Goal: Task Accomplishment & Management: Complete application form

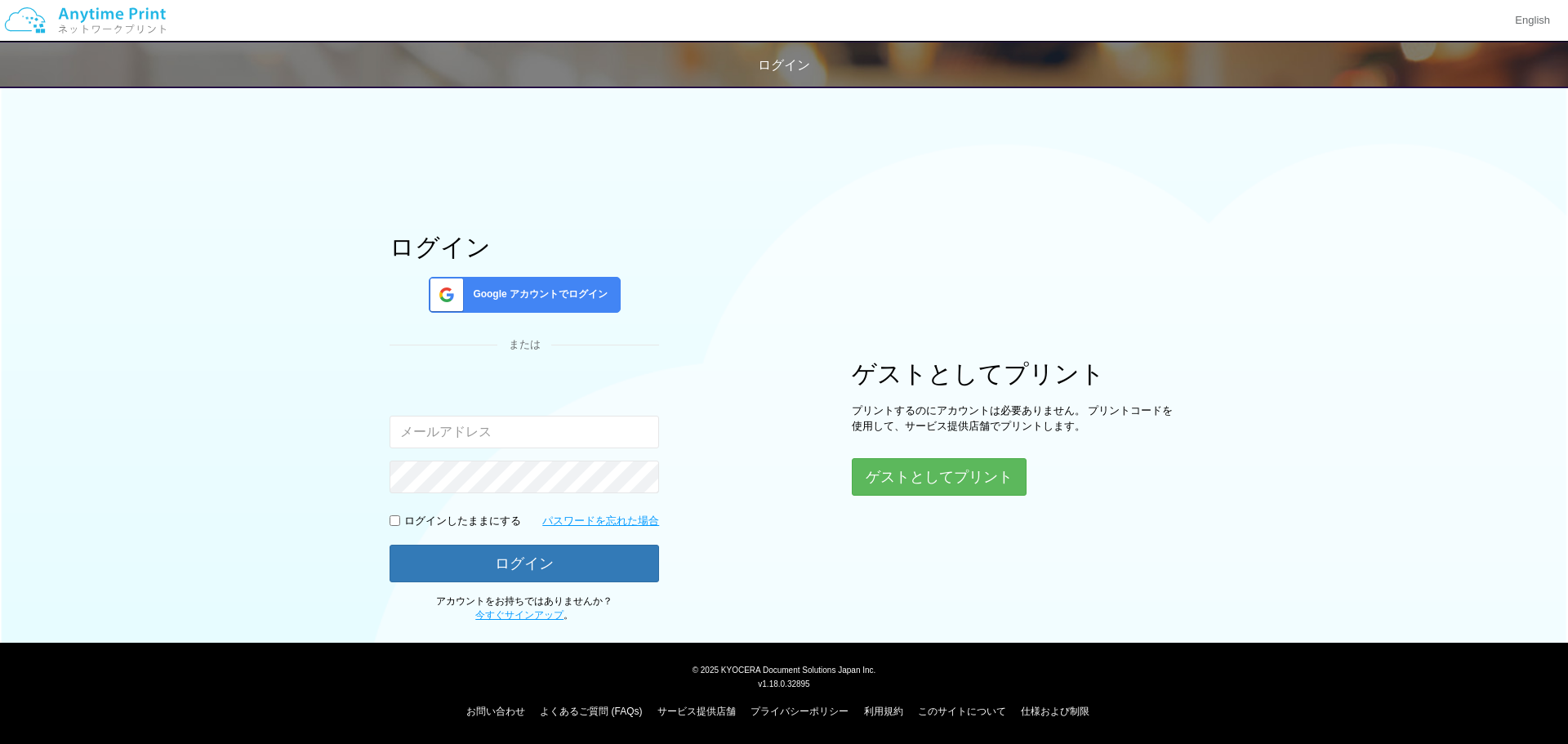
click at [533, 282] on div "Google アカウントでログイン" at bounding box center [525, 294] width 192 height 36
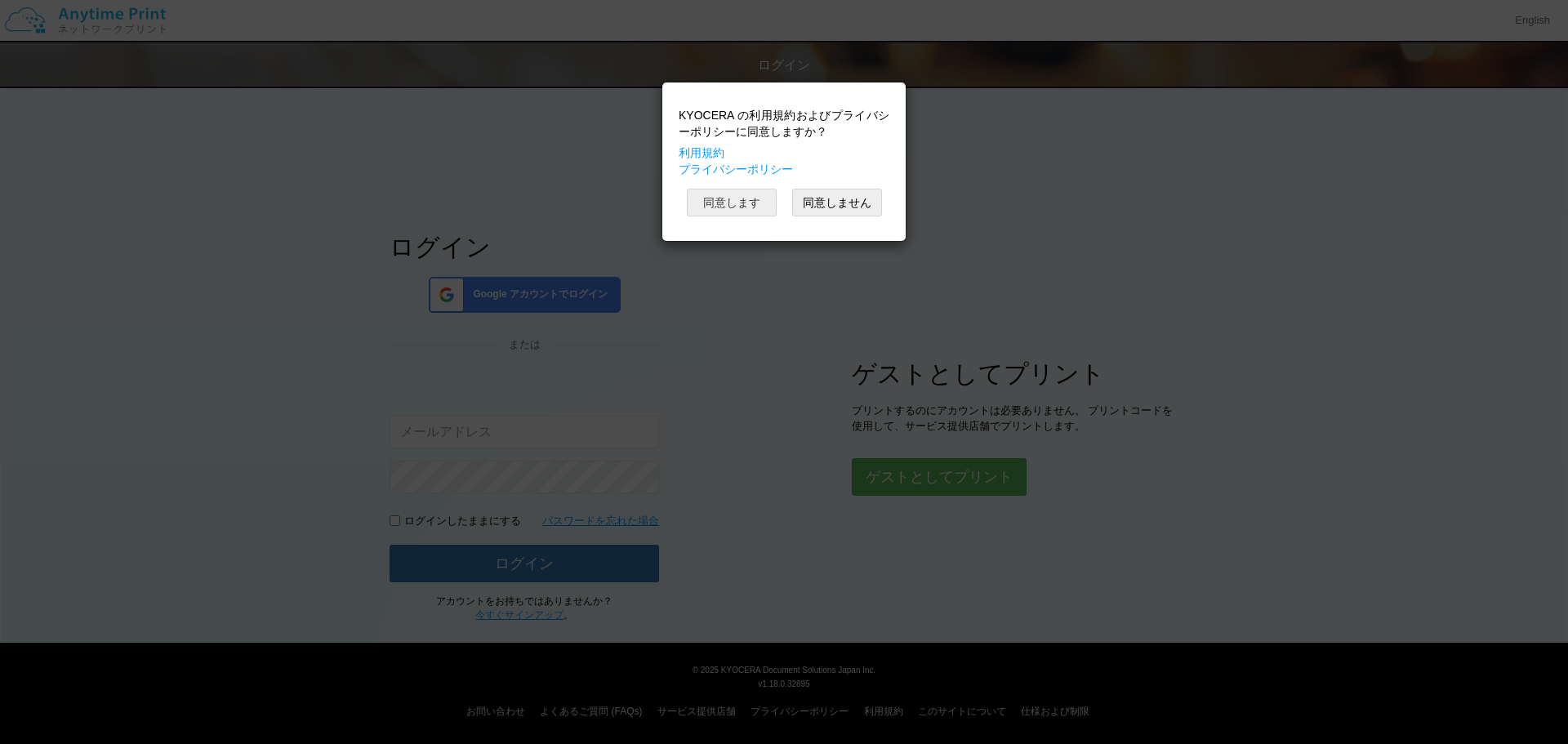
click at [720, 201] on button "同意します" at bounding box center [731, 202] width 90 height 28
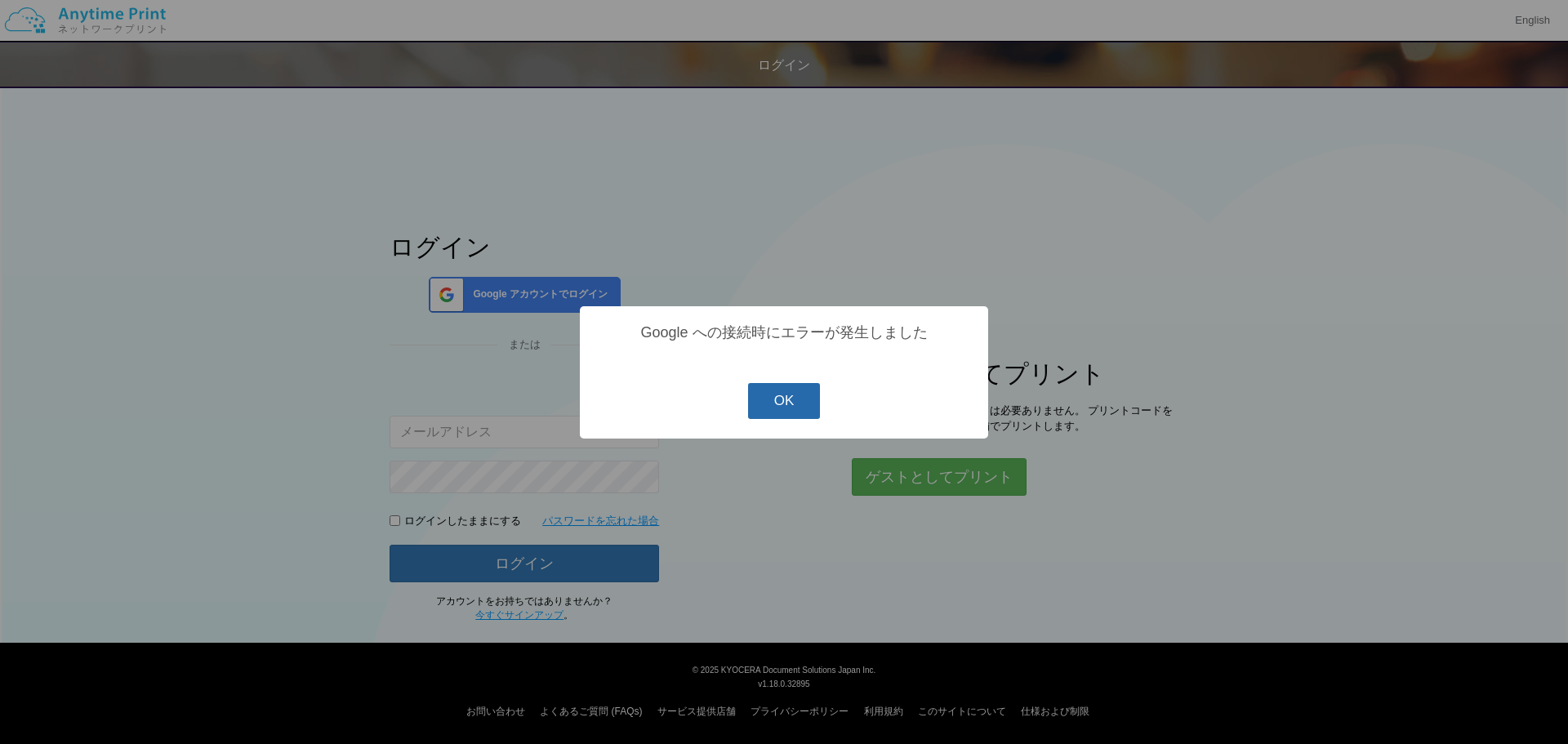
click at [801, 402] on button "OK" at bounding box center [784, 401] width 73 height 36
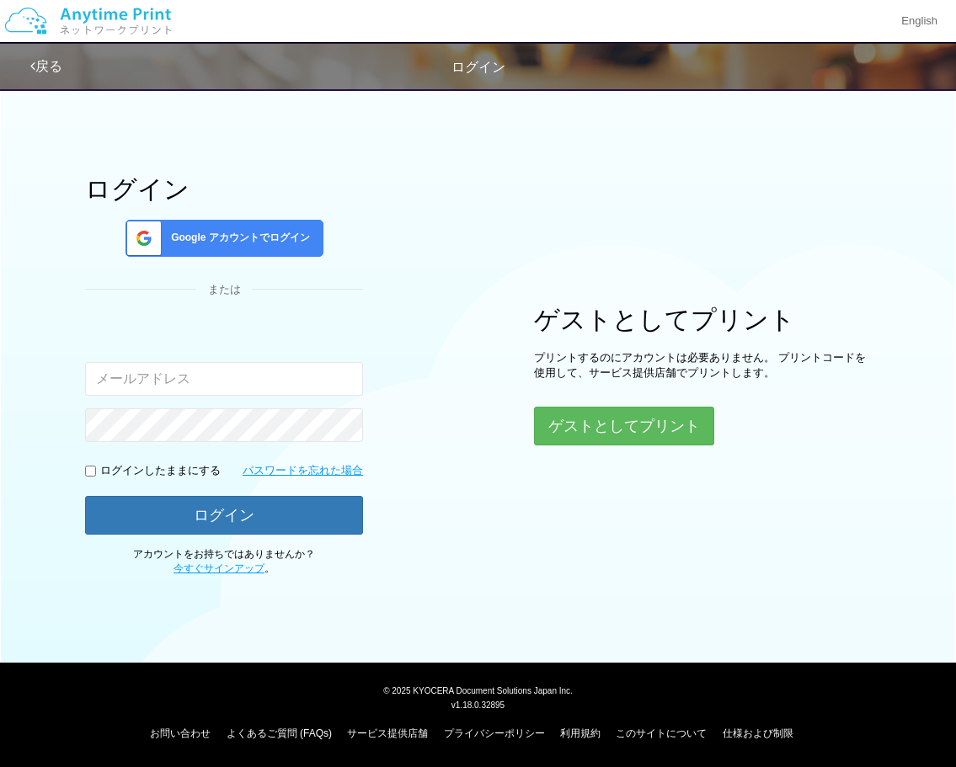
click at [264, 251] on div "Google アカウントでログイン" at bounding box center [224, 238] width 198 height 37
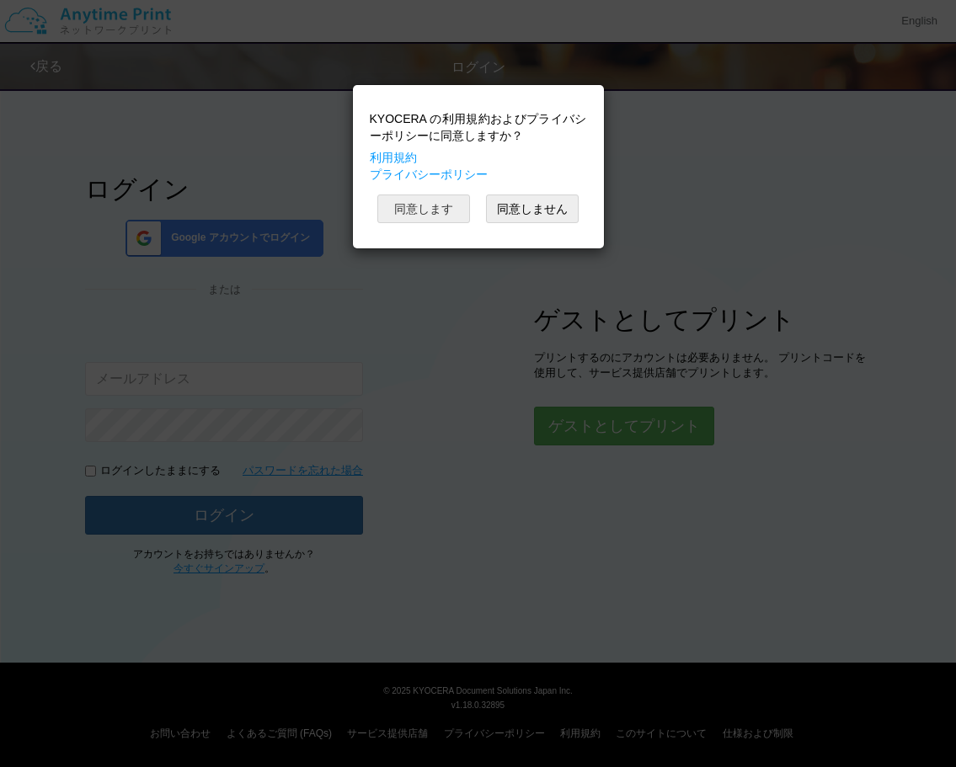
click at [428, 205] on button "同意します" at bounding box center [423, 208] width 93 height 29
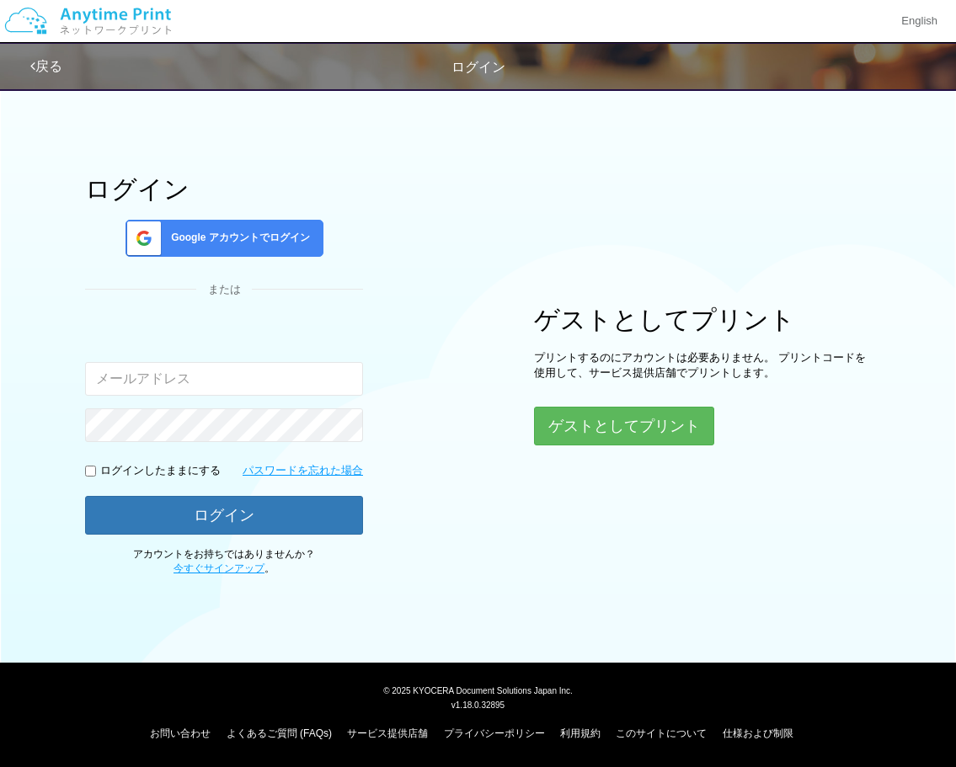
click at [428, 205] on div "ログイン Google アカウントでログイン または 入力されたメールアドレスまたはパスワードが正しくありません。 ログインしたままにする パスワードを忘れた…" at bounding box center [478, 327] width 956 height 497
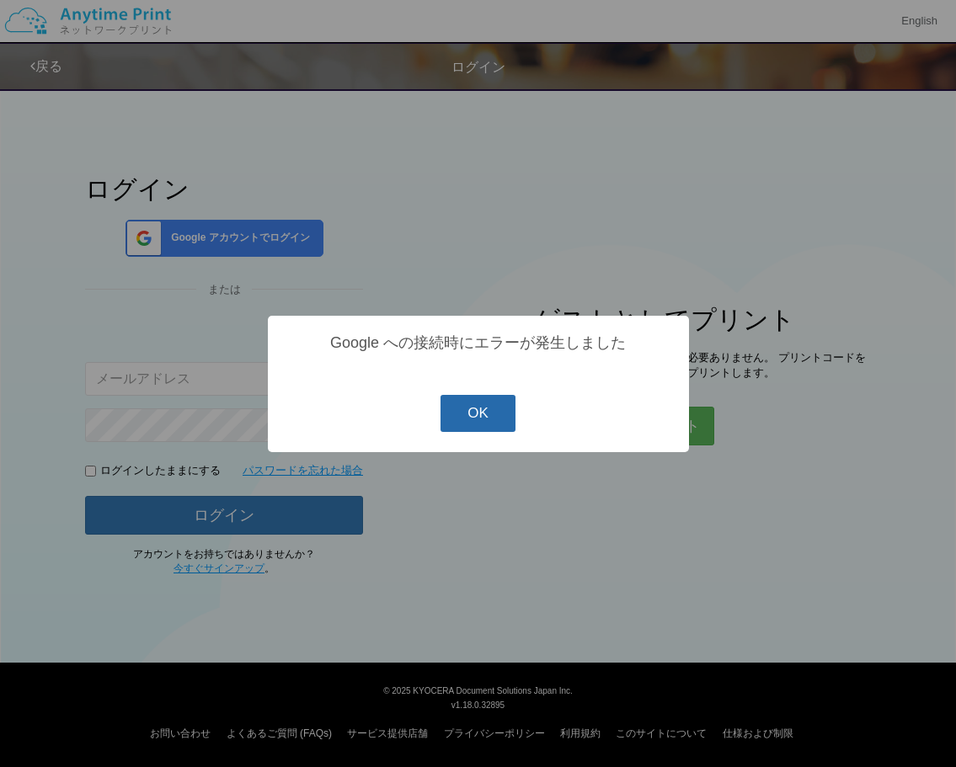
click at [469, 429] on button "OK" at bounding box center [477, 413] width 75 height 37
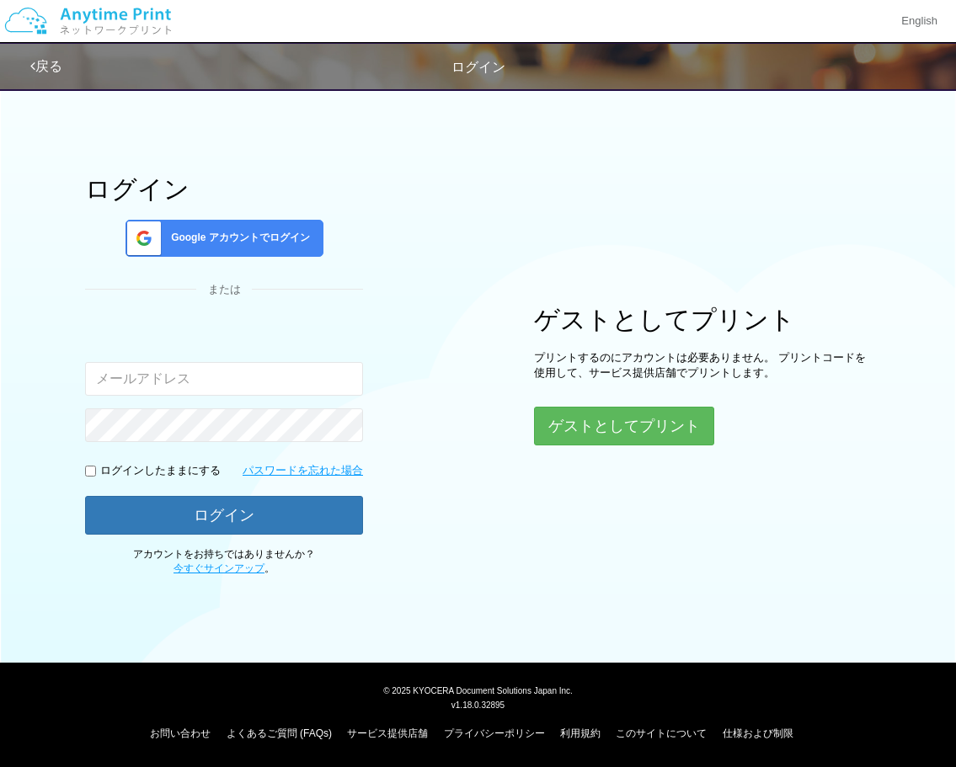
click at [176, 237] on span "Google アカウントでログイン" at bounding box center [237, 238] width 146 height 14
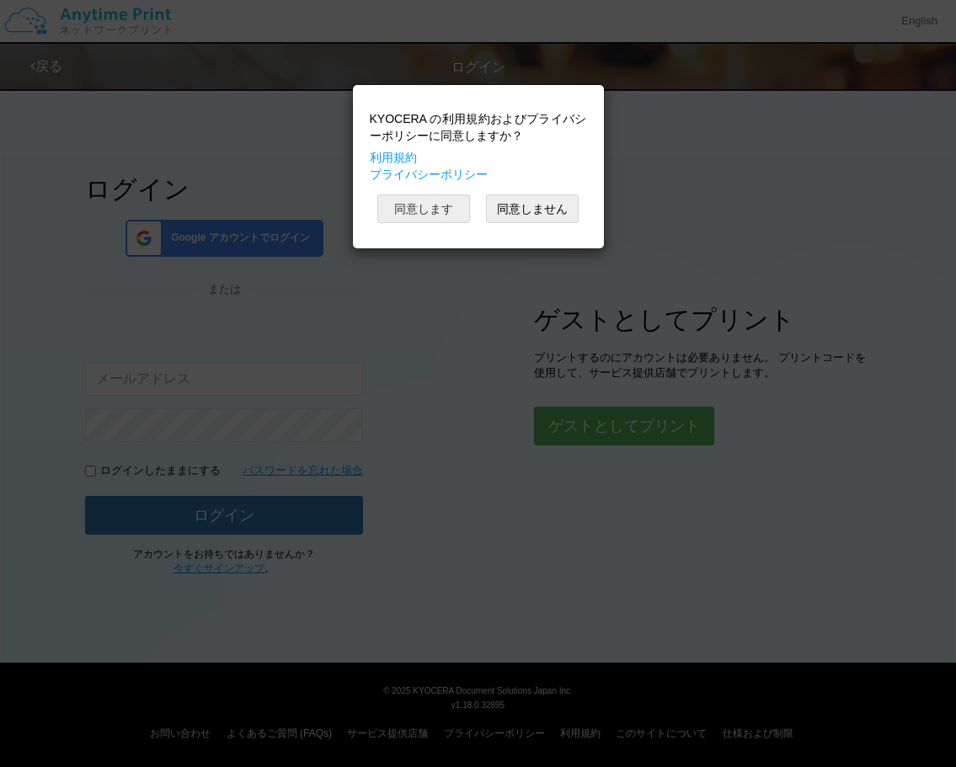
click at [448, 210] on button "同意します" at bounding box center [423, 208] width 93 height 29
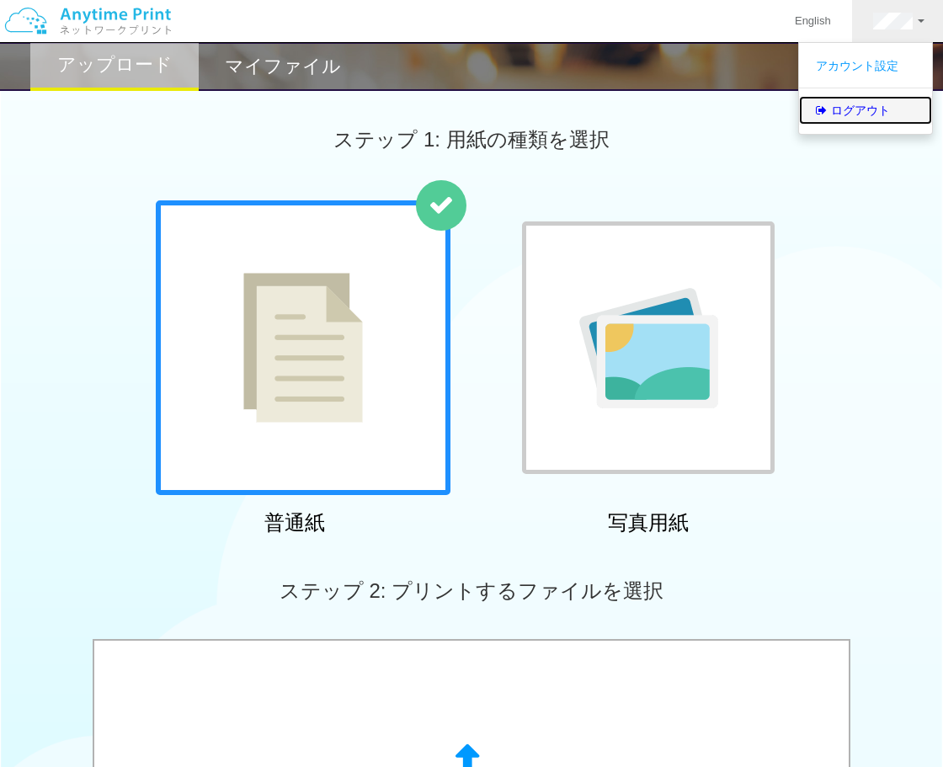
click at [882, 103] on link "ログアウト" at bounding box center [865, 110] width 133 height 29
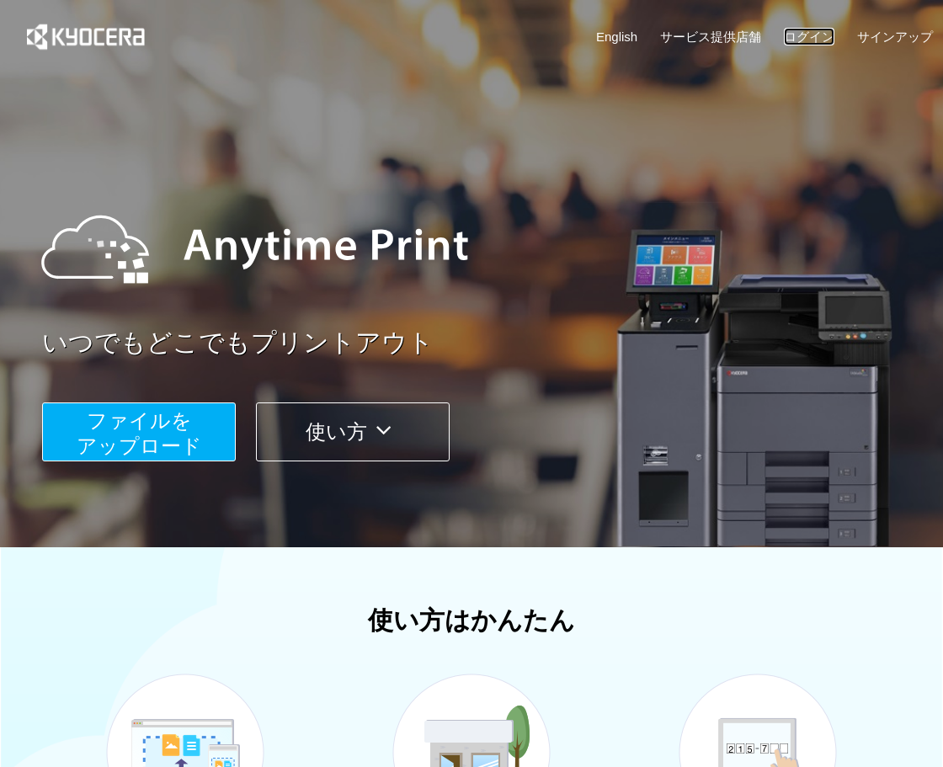
click at [820, 40] on link "ログイン" at bounding box center [809, 37] width 51 height 18
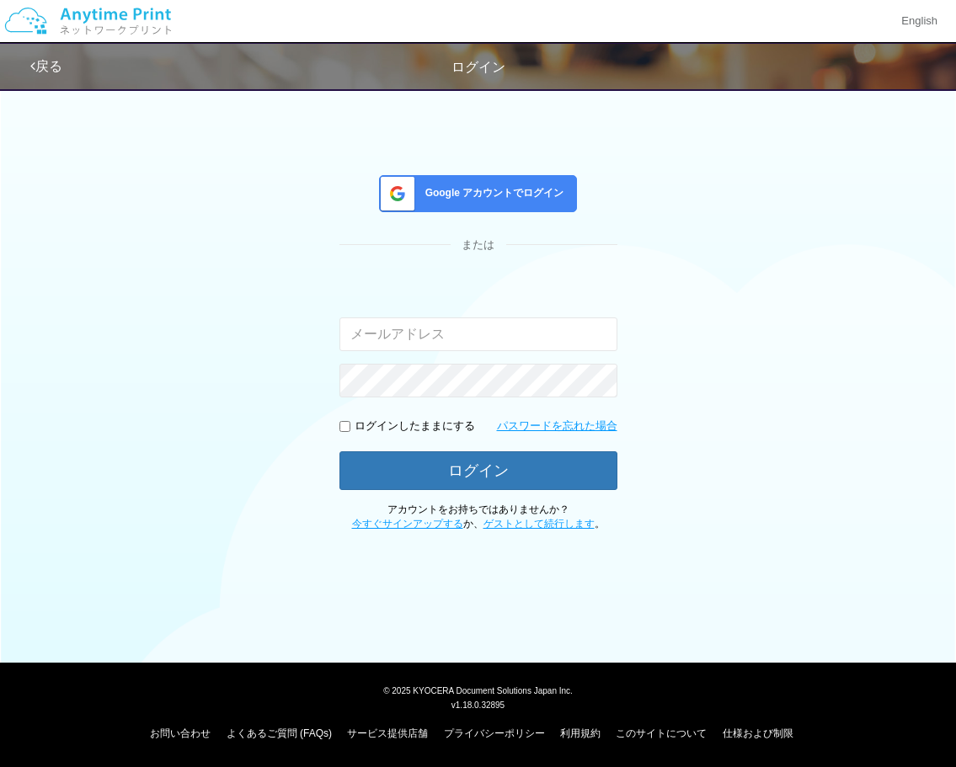
click at [491, 187] on span "Google アカウントでログイン" at bounding box center [491, 193] width 146 height 14
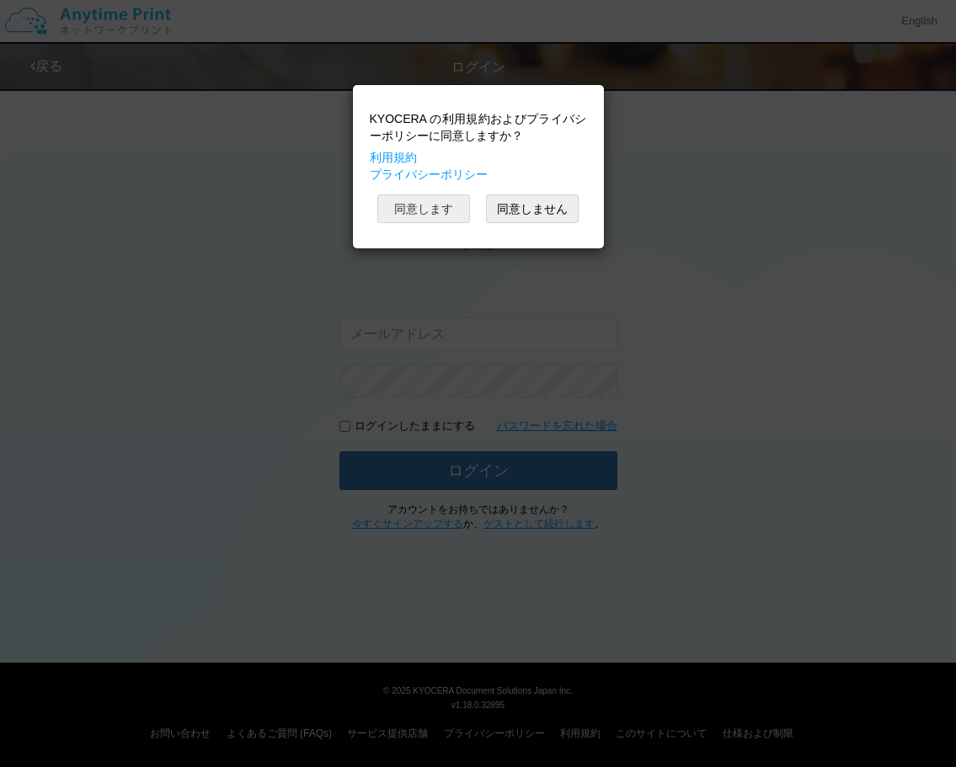
click at [436, 208] on button "同意します" at bounding box center [423, 208] width 93 height 29
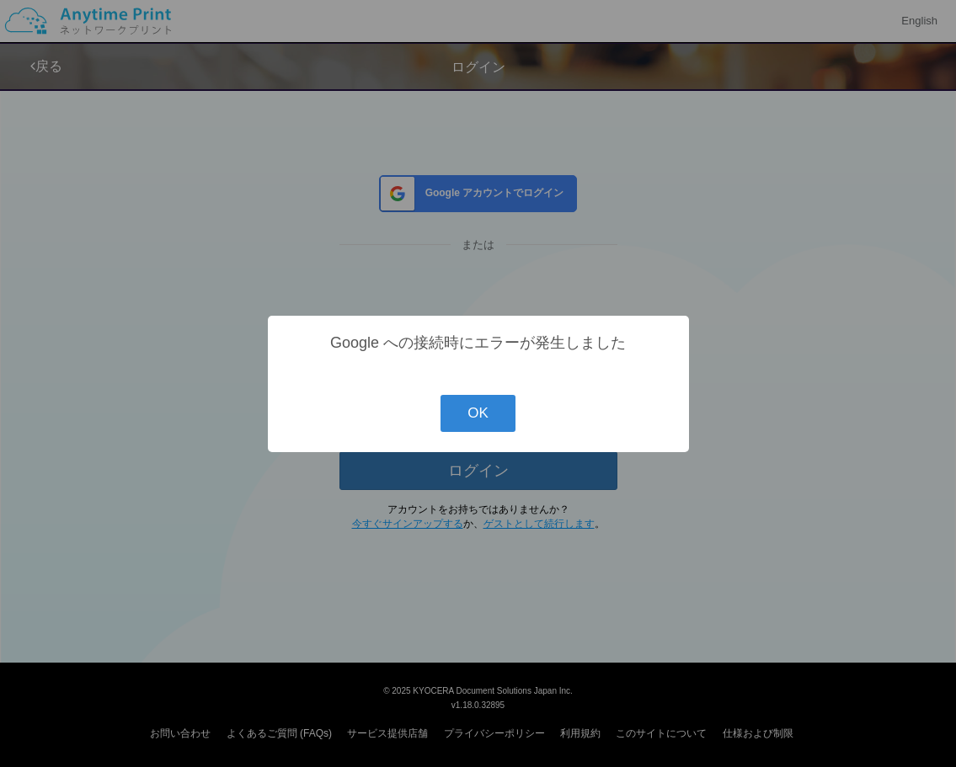
drag, startPoint x: 947, startPoint y: 236, endPoint x: 946, endPoint y: 138, distance: 97.7
click at [946, 138] on div "? ! i Google への接続時にエラーが発生しました OK Cancel ×" at bounding box center [478, 383] width 956 height 767
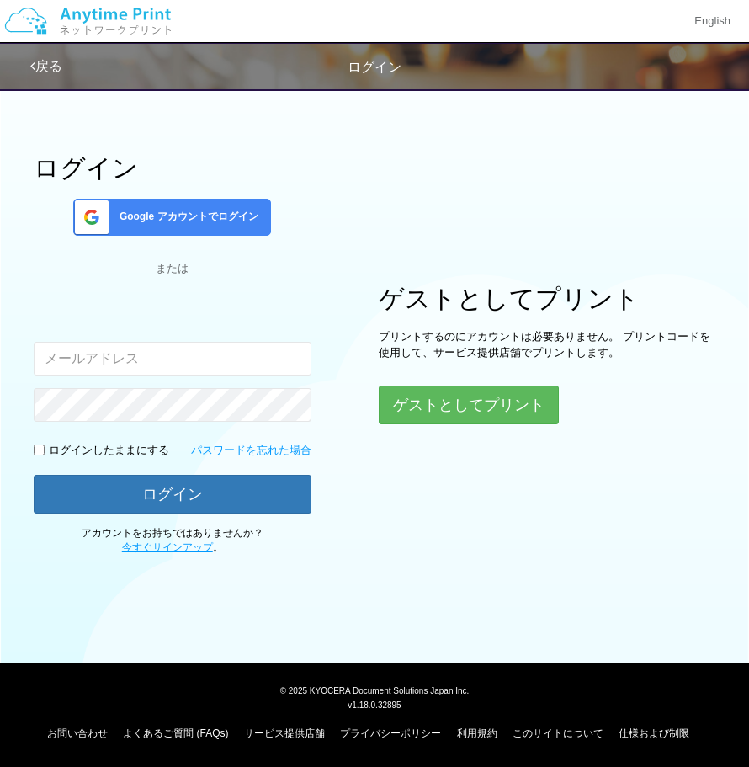
click at [161, 227] on div "Google アカウントでログイン" at bounding box center [172, 217] width 198 height 37
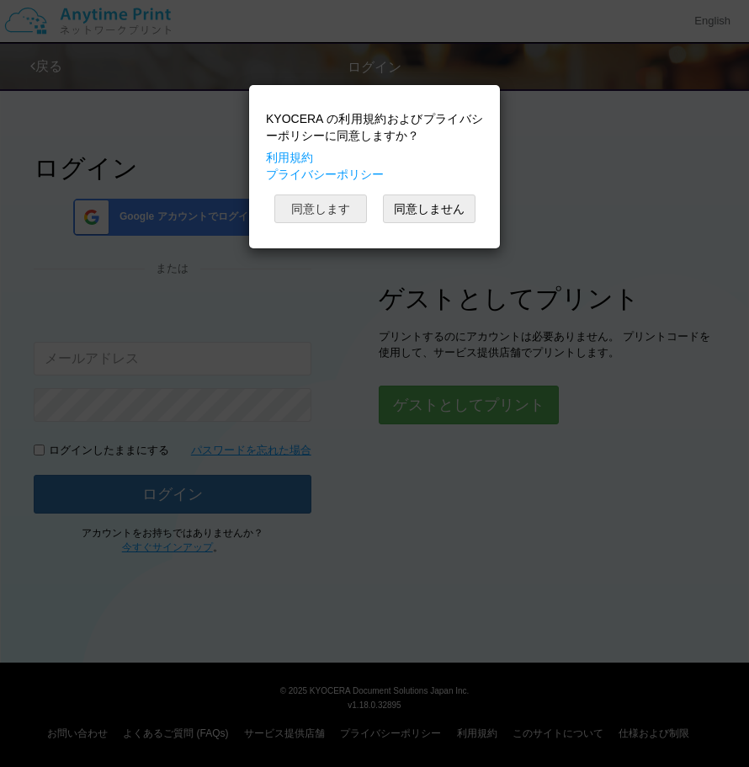
click at [333, 196] on button "同意します" at bounding box center [320, 208] width 93 height 29
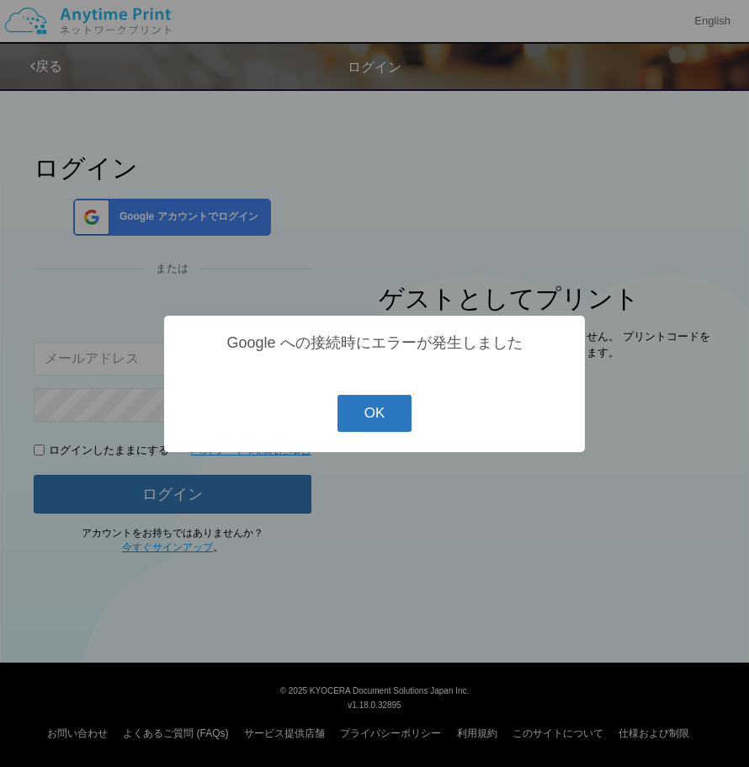
click at [373, 410] on button "OK" at bounding box center [375, 413] width 75 height 37
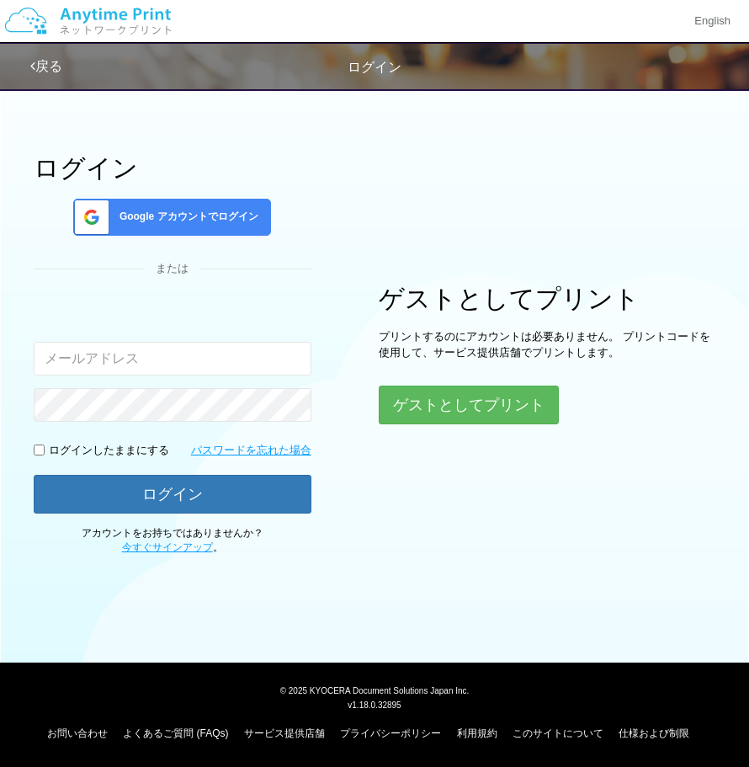
click at [199, 231] on div "Google アカウントでログイン" at bounding box center [172, 217] width 198 height 37
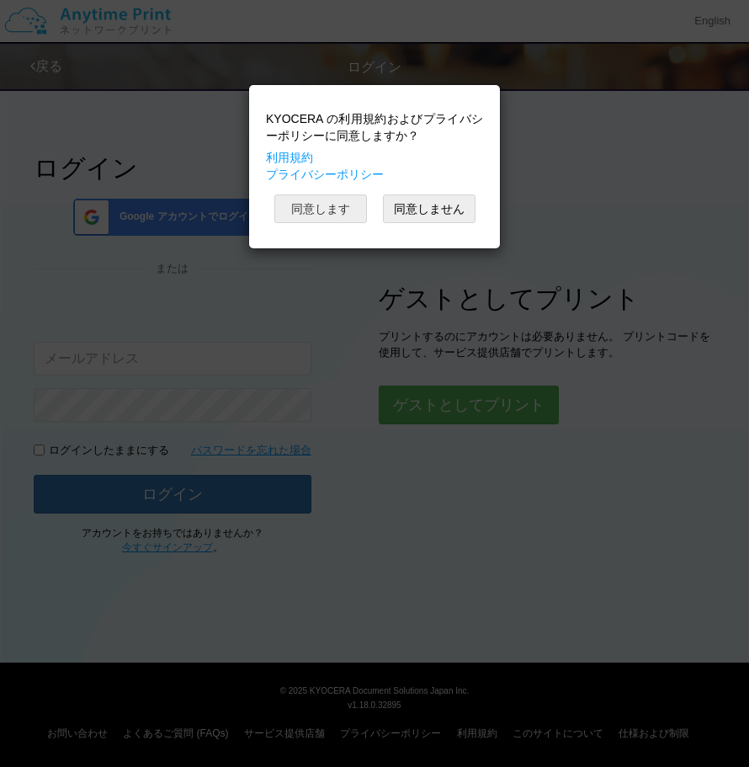
click at [338, 197] on button "同意します" at bounding box center [320, 208] width 93 height 29
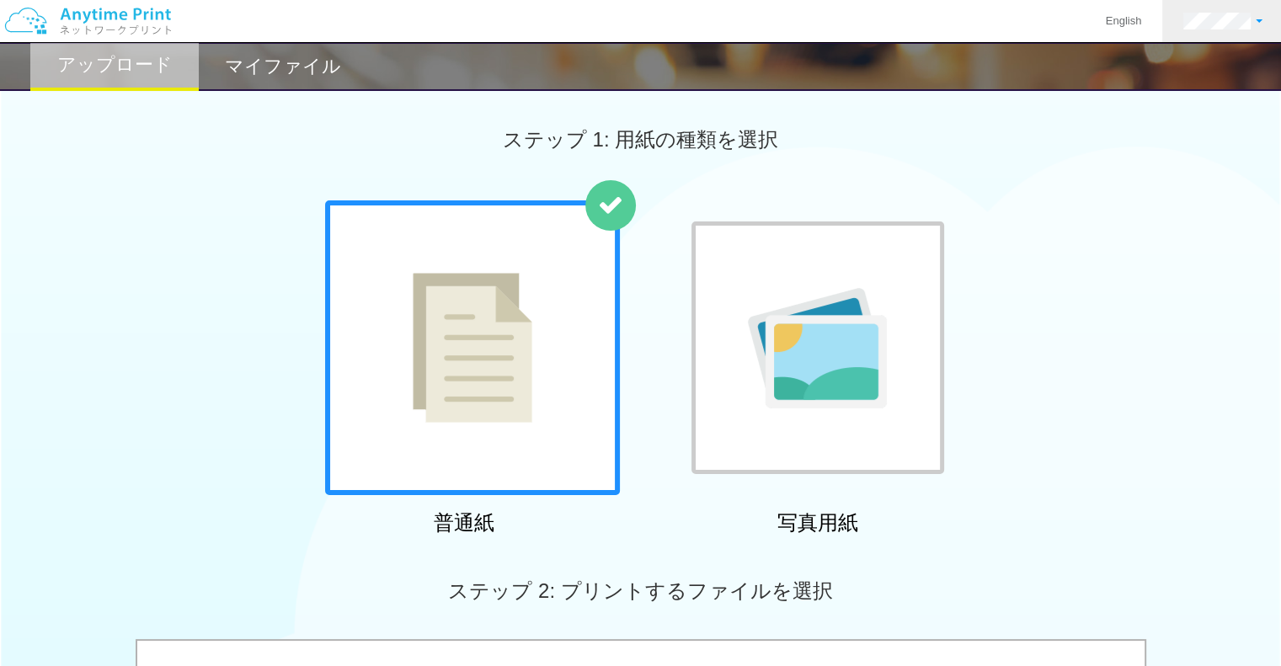
click at [1209, 10] on link at bounding box center [1222, 21] width 121 height 42
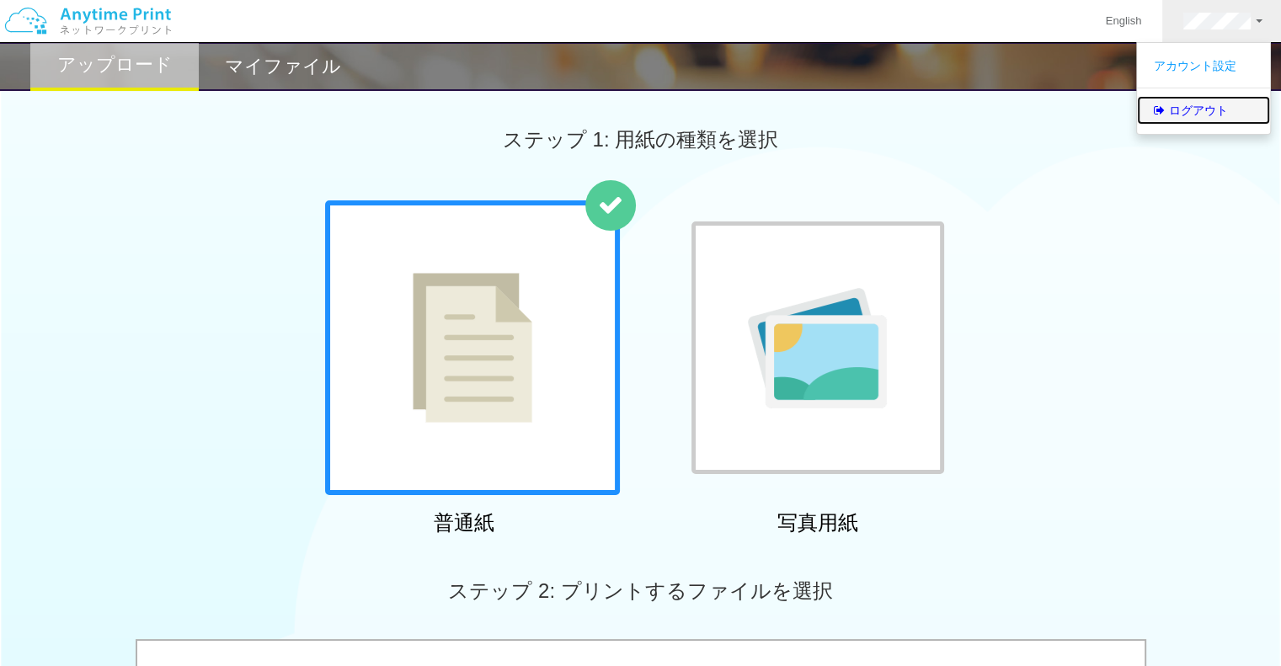
click at [1199, 113] on link "ログアウト" at bounding box center [1203, 110] width 133 height 29
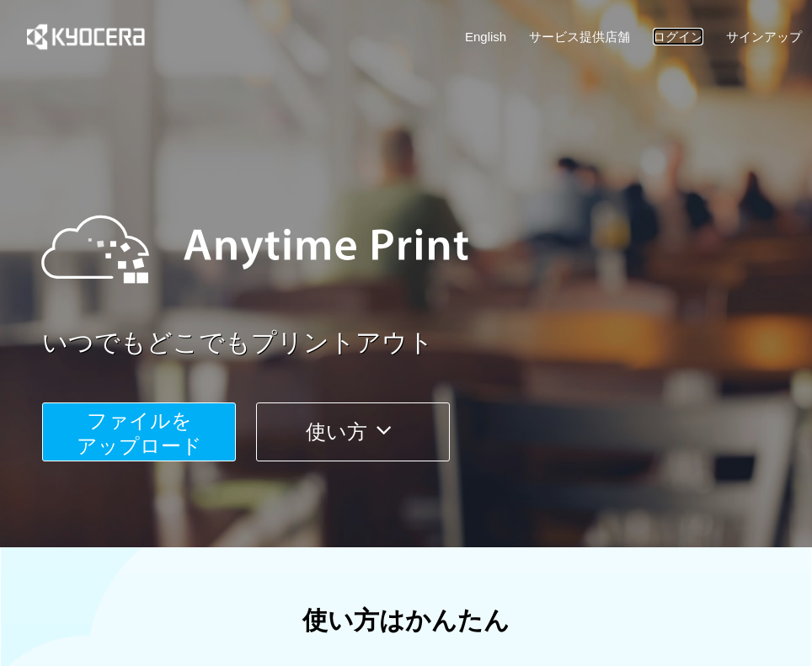
click at [685, 29] on link "ログイン" at bounding box center [678, 37] width 51 height 18
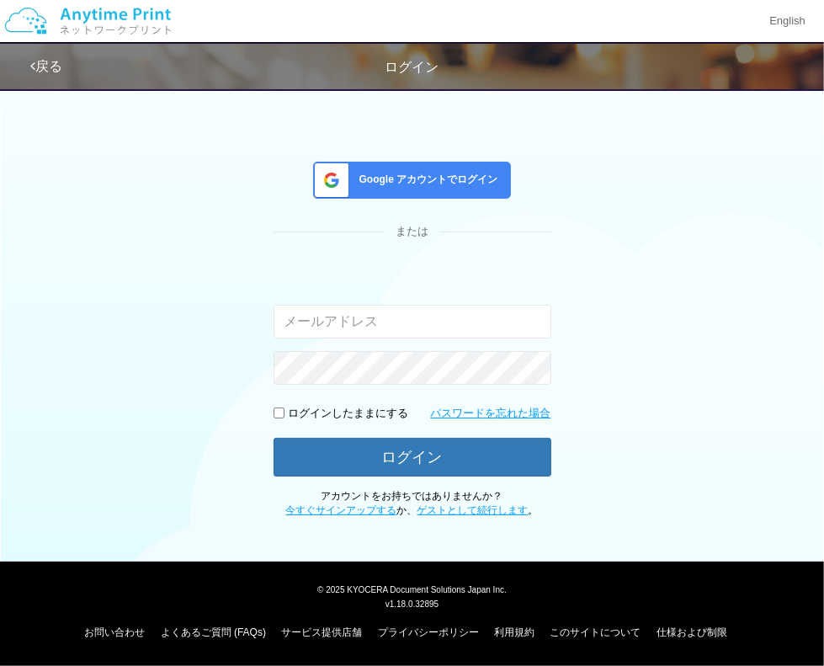
click at [480, 178] on span "Google アカウントでログイン" at bounding box center [426, 180] width 146 height 14
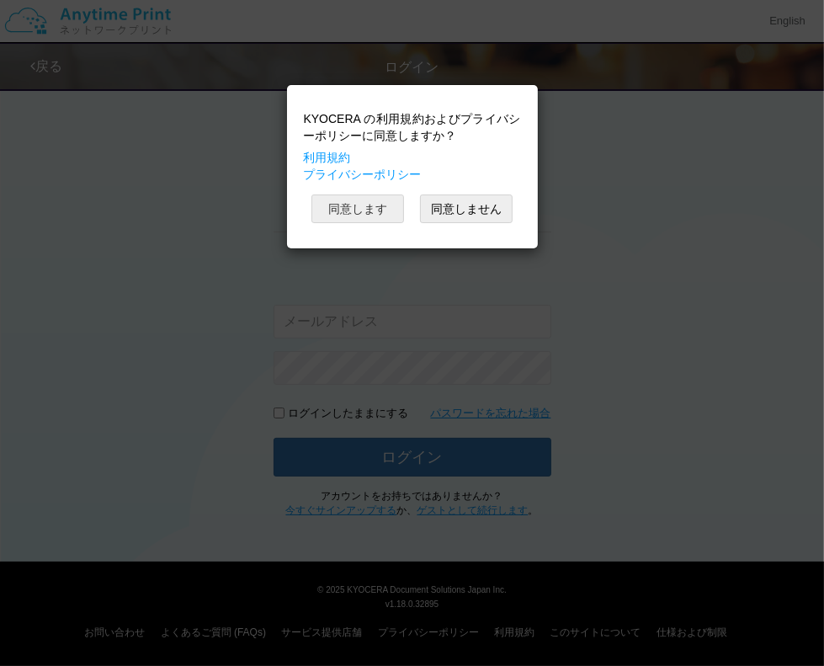
click at [377, 215] on button "同意します" at bounding box center [358, 208] width 93 height 29
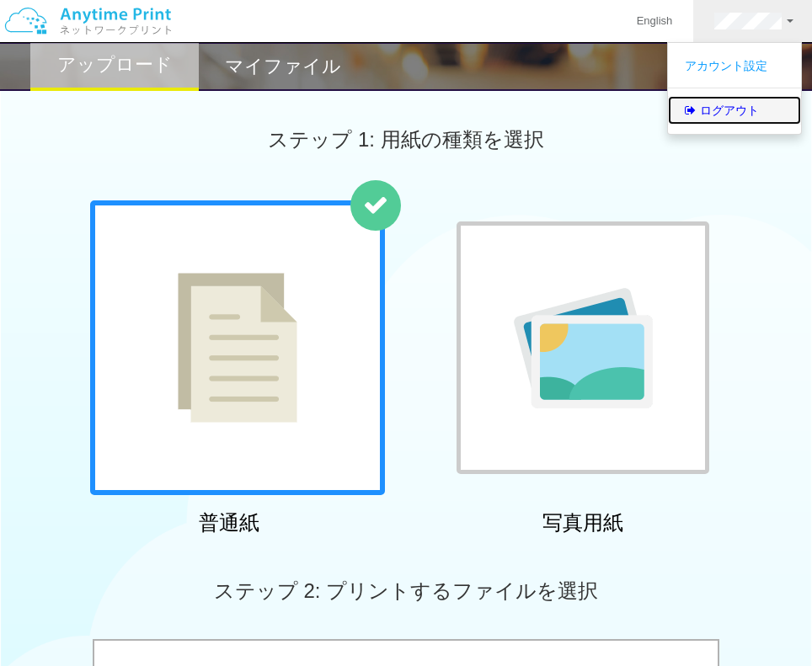
click at [721, 106] on link "ログアウト" at bounding box center [734, 110] width 133 height 29
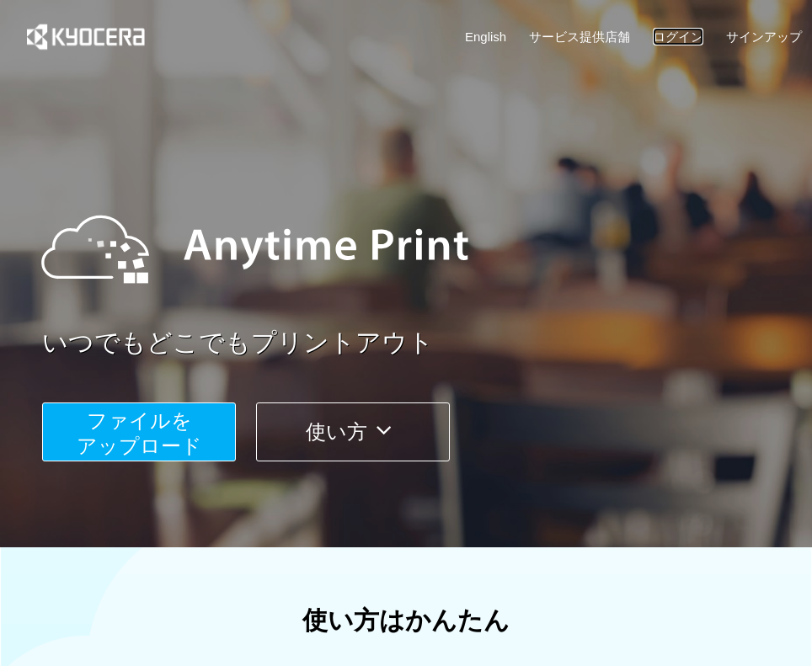
click at [682, 33] on link "ログイン" at bounding box center [678, 37] width 51 height 18
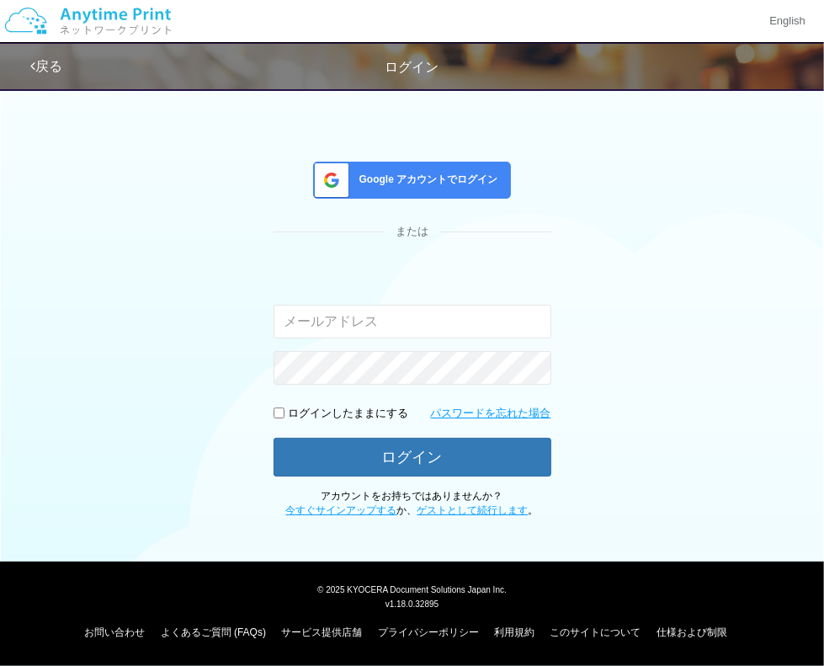
click at [483, 188] on div "Google アカウントでログイン" at bounding box center [412, 180] width 198 height 37
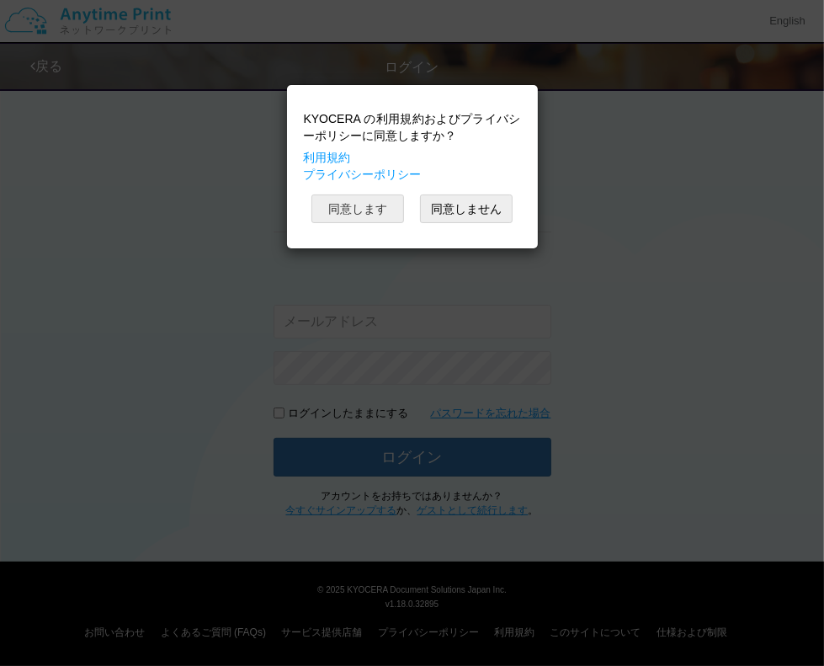
click at [397, 206] on button "同意します" at bounding box center [358, 208] width 93 height 29
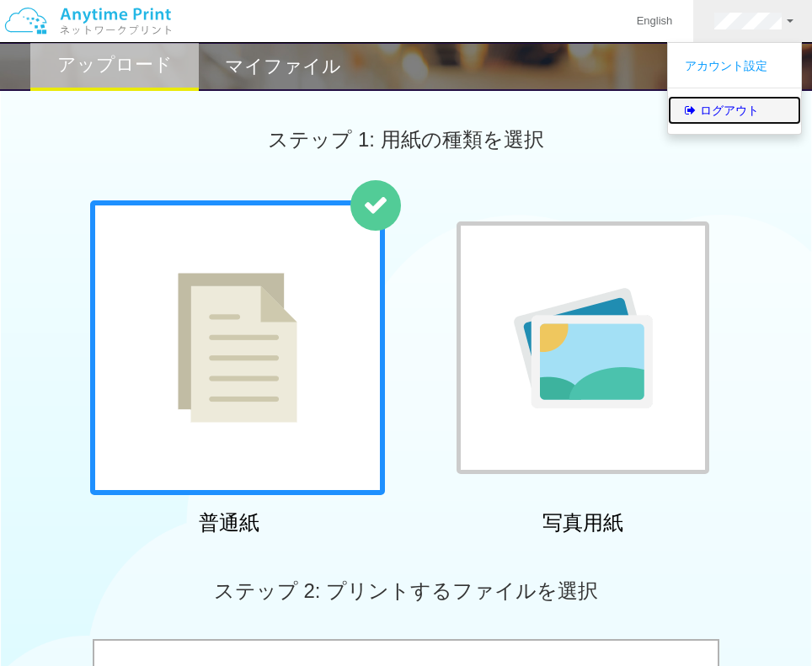
click at [748, 111] on link "ログアウト" at bounding box center [734, 110] width 133 height 29
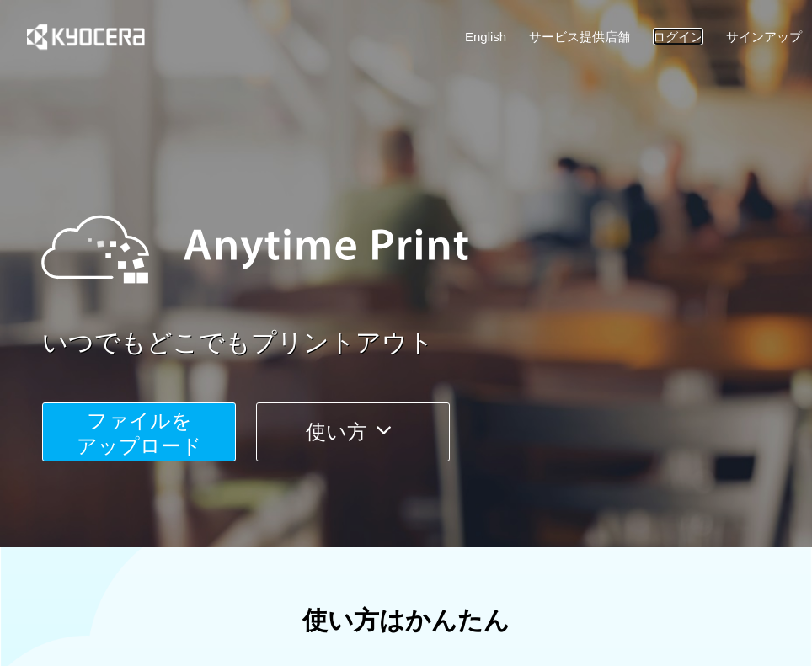
click at [662, 31] on link "ログイン" at bounding box center [678, 37] width 51 height 18
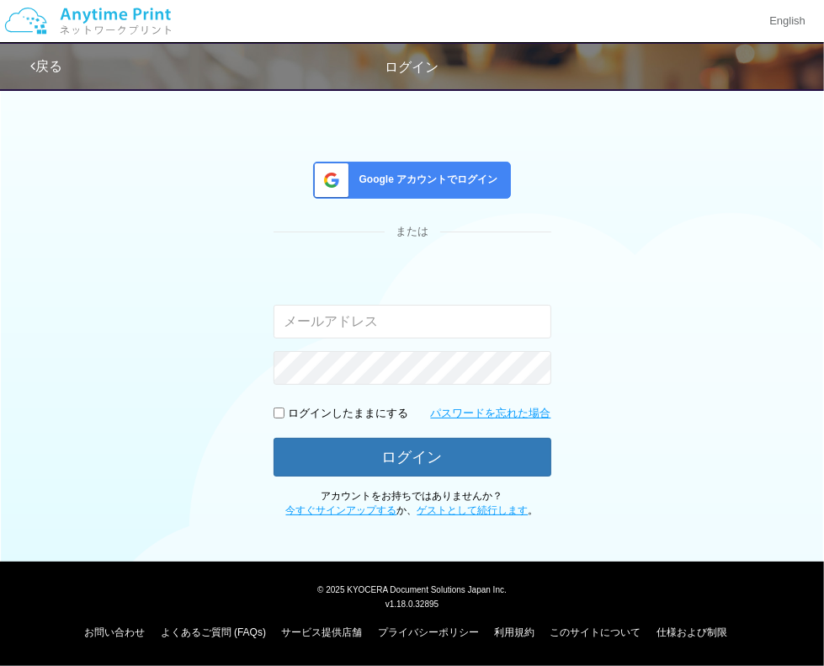
click at [423, 167] on div "Google アカウントでログイン" at bounding box center [412, 180] width 198 height 37
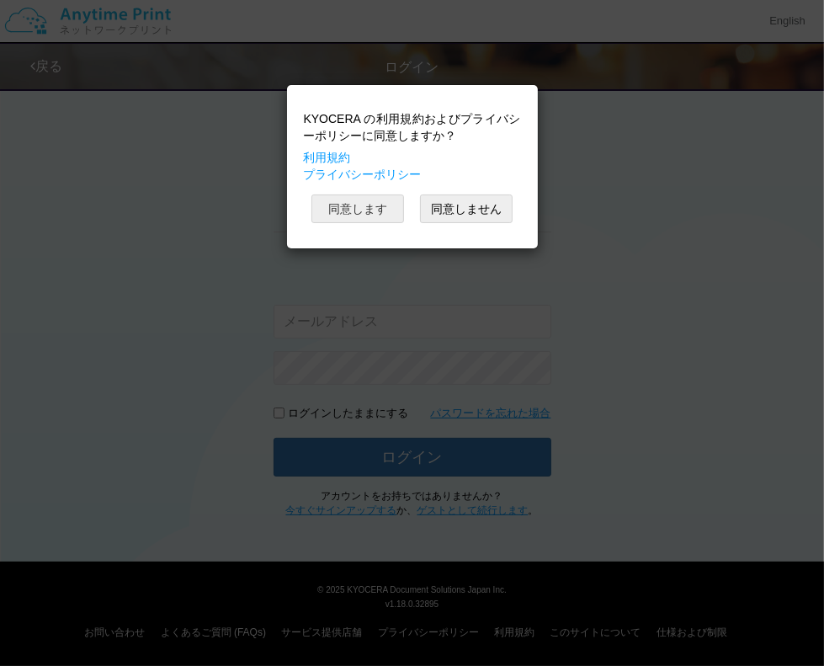
click at [338, 210] on button "同意します" at bounding box center [358, 208] width 93 height 29
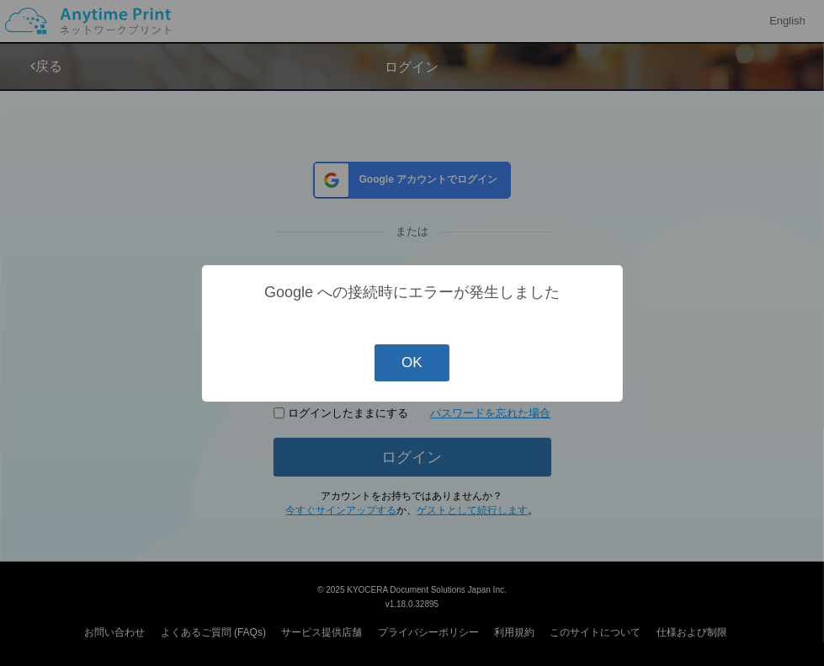
click at [417, 350] on button "OK" at bounding box center [412, 362] width 75 height 37
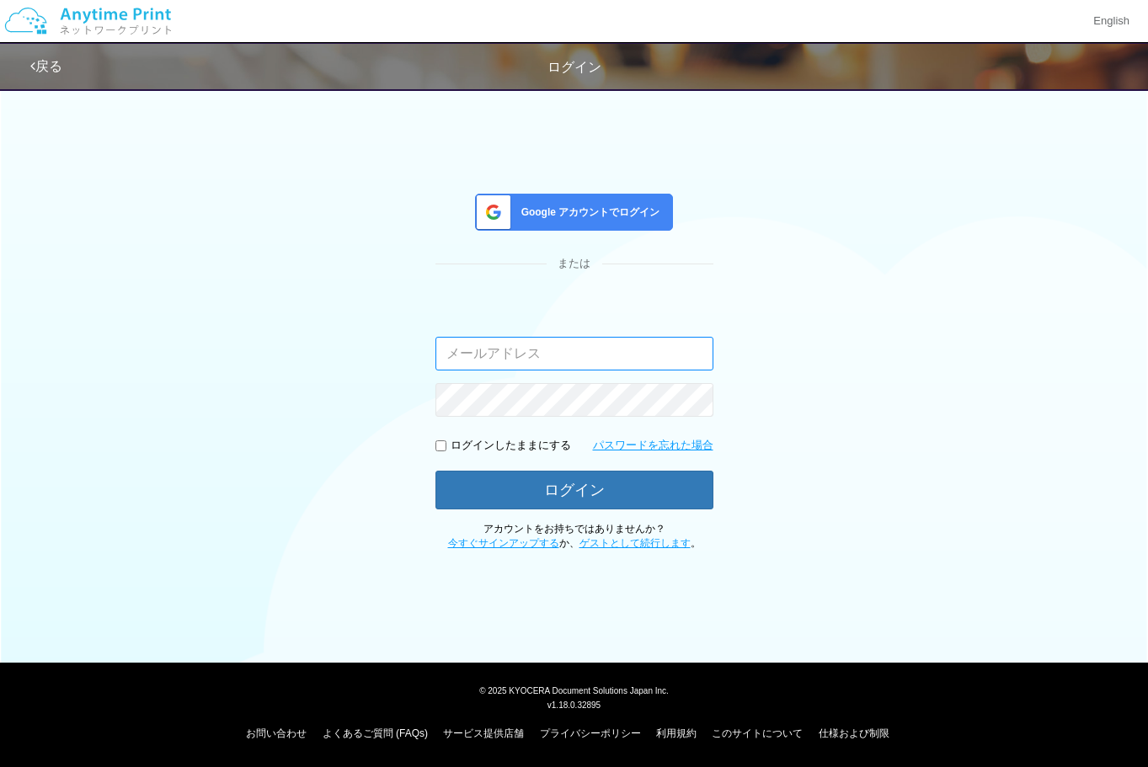
click at [504, 360] on input "email" at bounding box center [574, 354] width 278 height 34
type input "ryota.takagi.test@gmail.com"
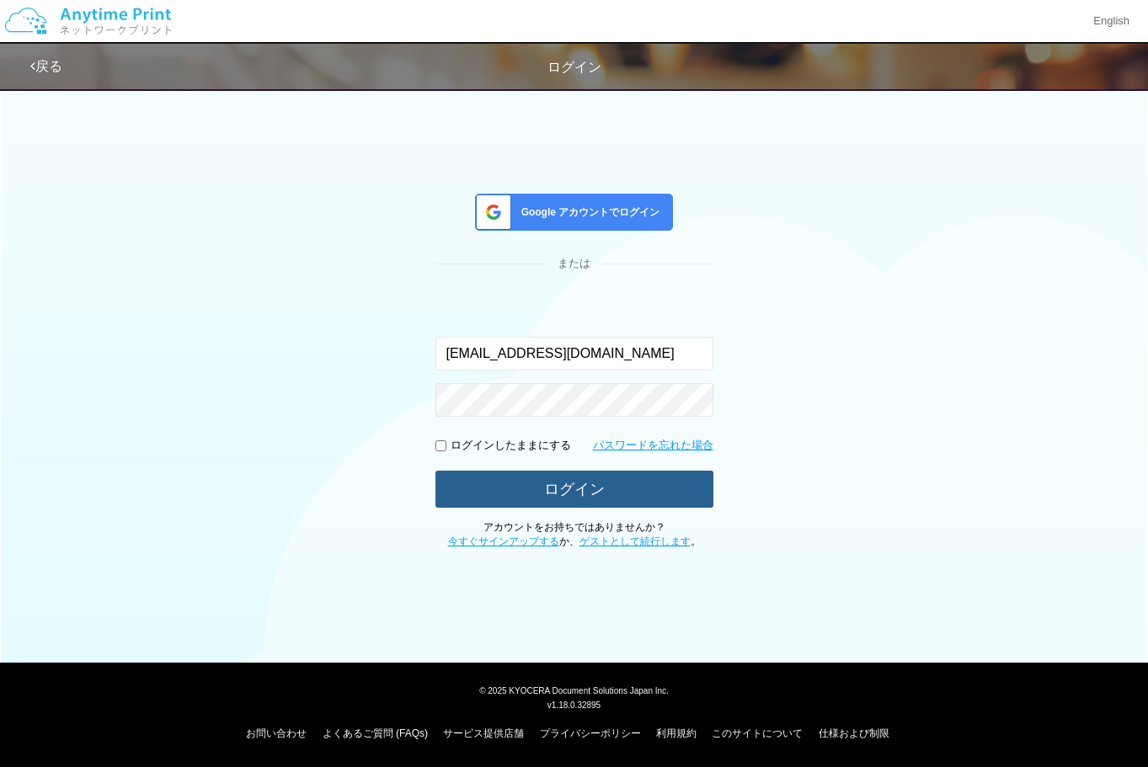
click at [586, 477] on button "ログイン" at bounding box center [574, 489] width 278 height 37
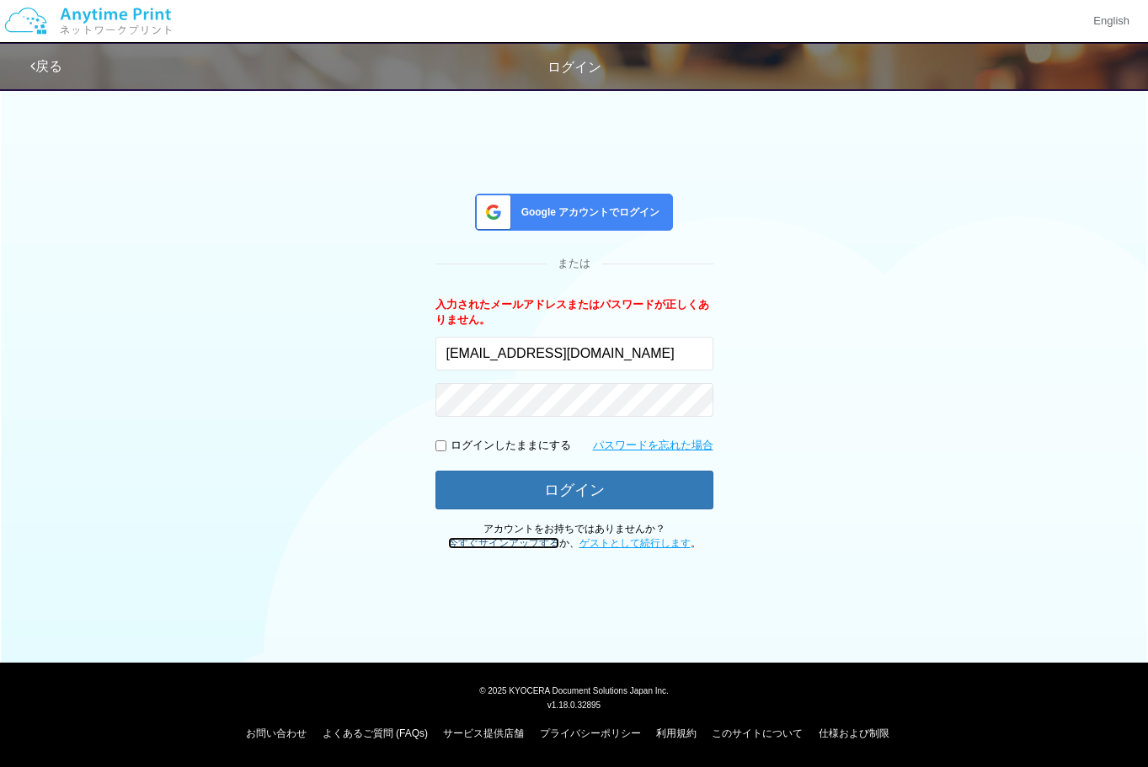
click at [530, 545] on link "今すぐサインアップする" at bounding box center [503, 543] width 111 height 12
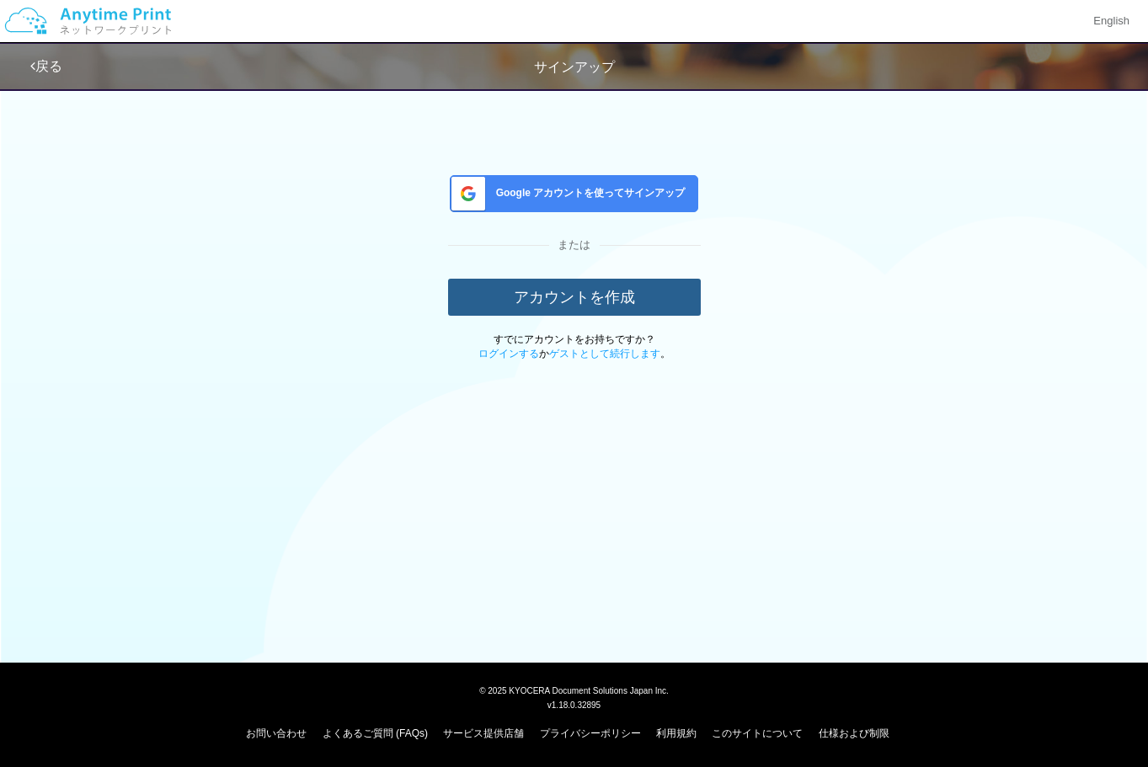
click at [594, 291] on button "アカウントを作成" at bounding box center [574, 297] width 253 height 37
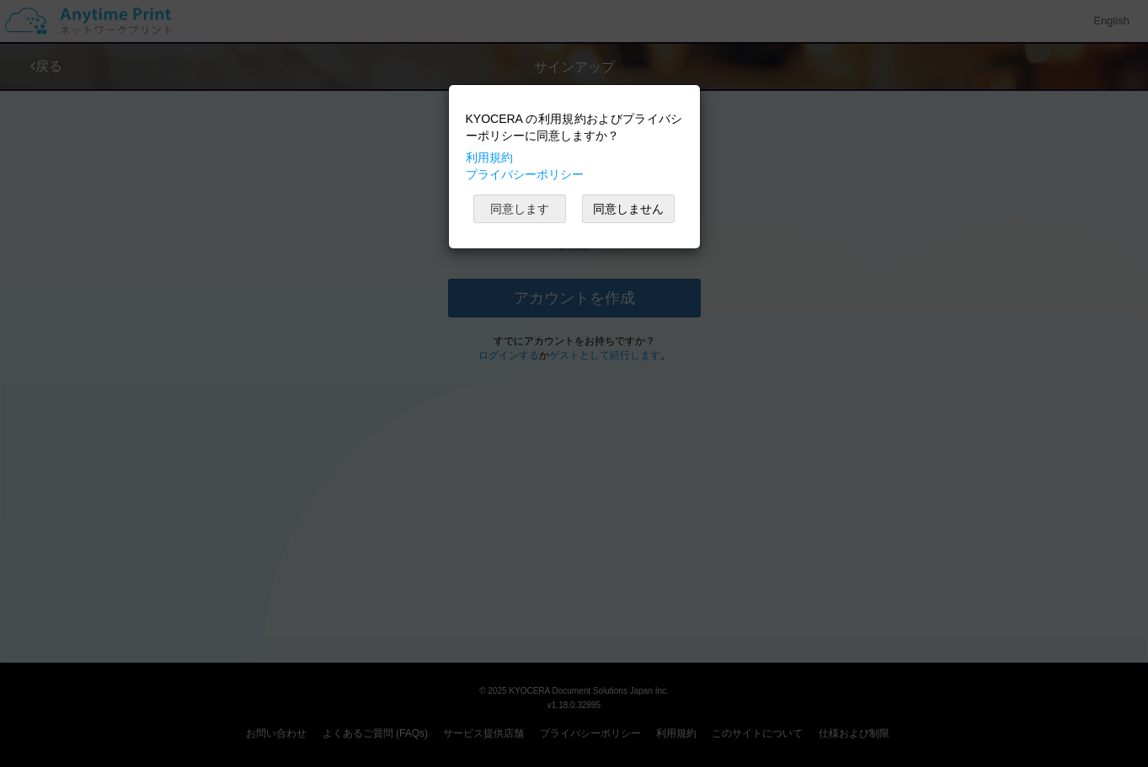
click at [512, 196] on button "同意します" at bounding box center [519, 208] width 93 height 29
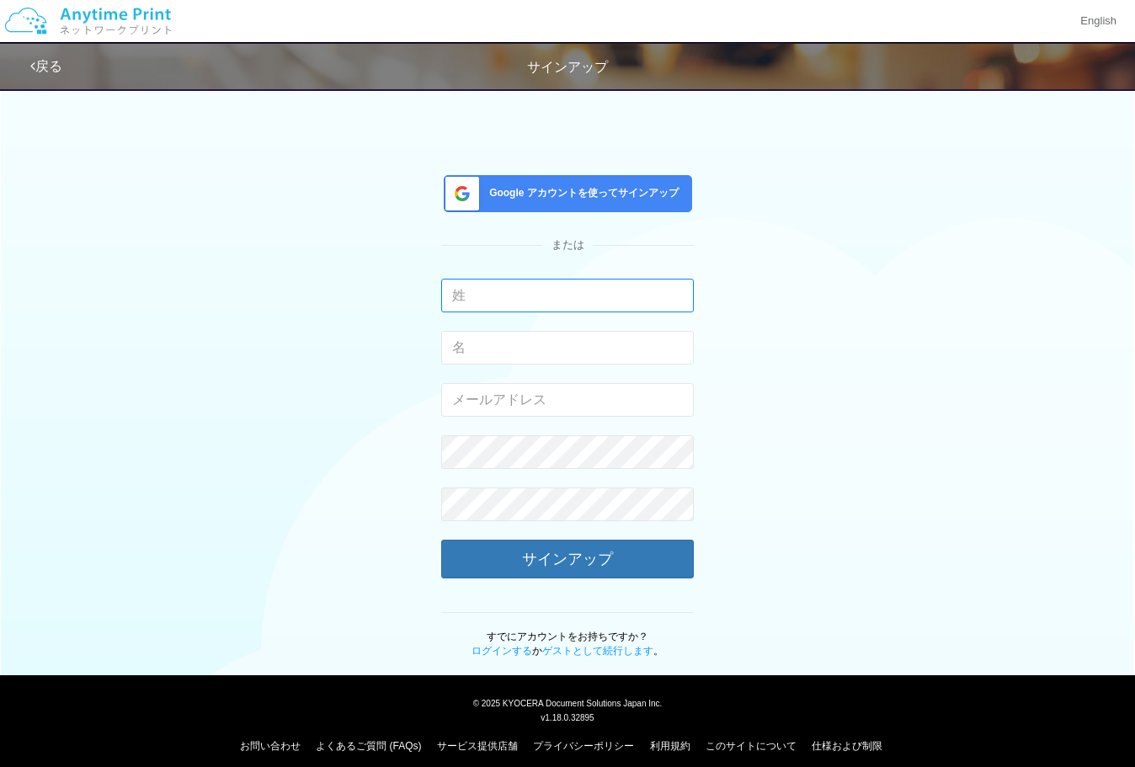
click at [532, 293] on input "text" at bounding box center [567, 296] width 253 height 34
type input "r"
type input "test"
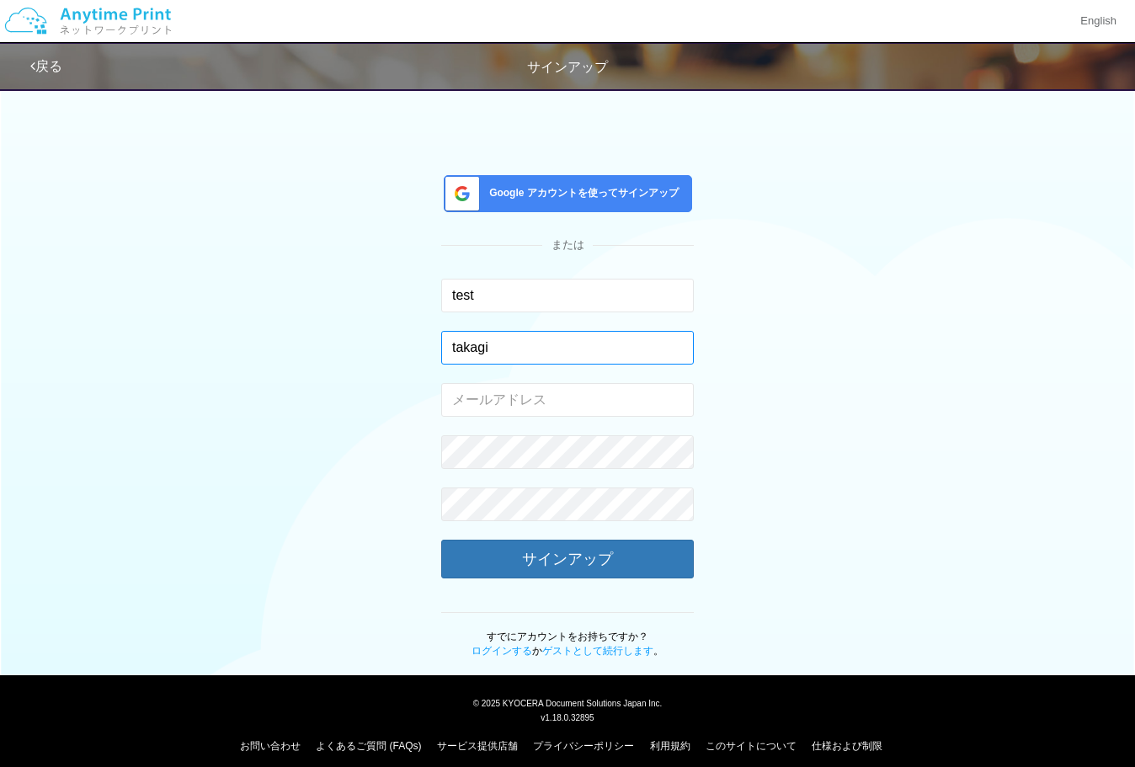
type input "takagi"
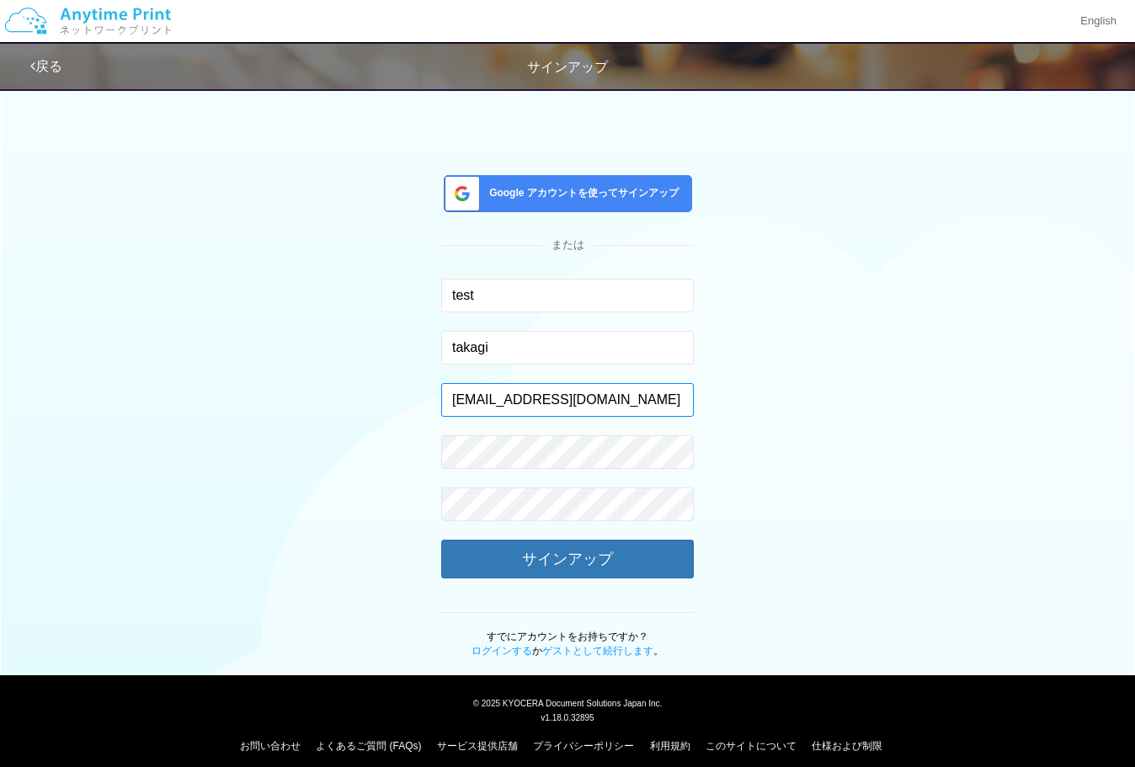
type input "[EMAIL_ADDRESS][DOMAIN_NAME]"
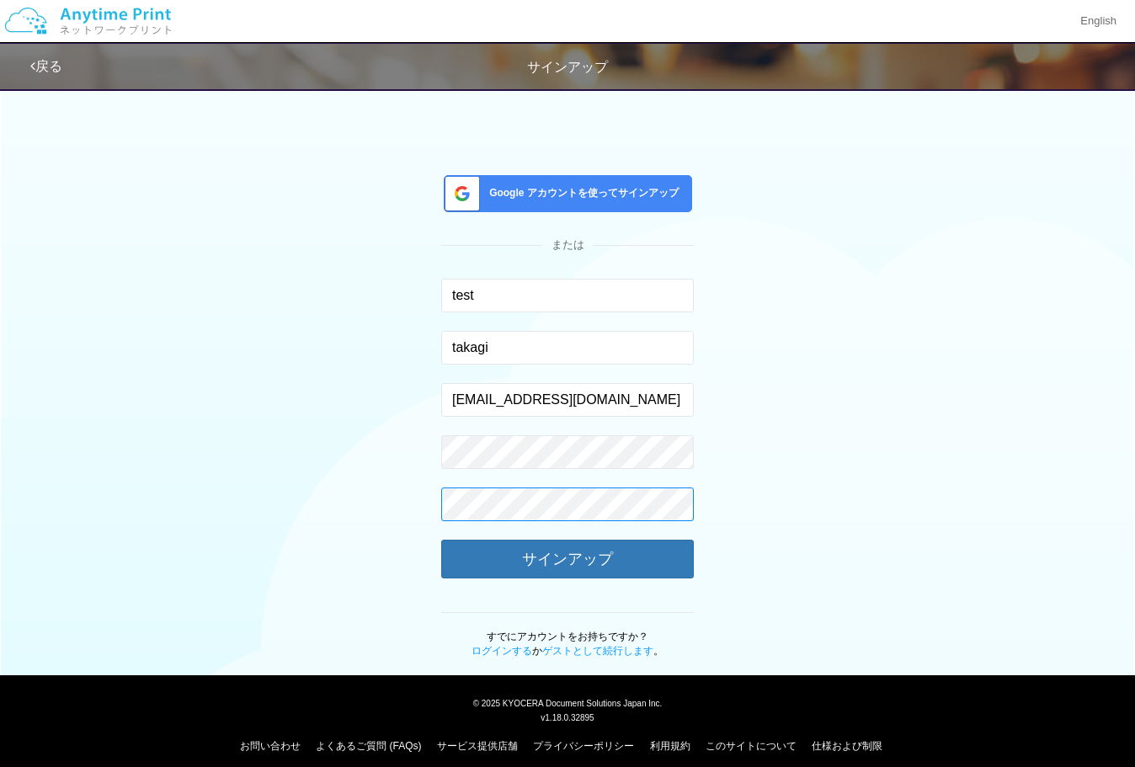
click at [441, 540] on button "サインアップ" at bounding box center [567, 559] width 253 height 39
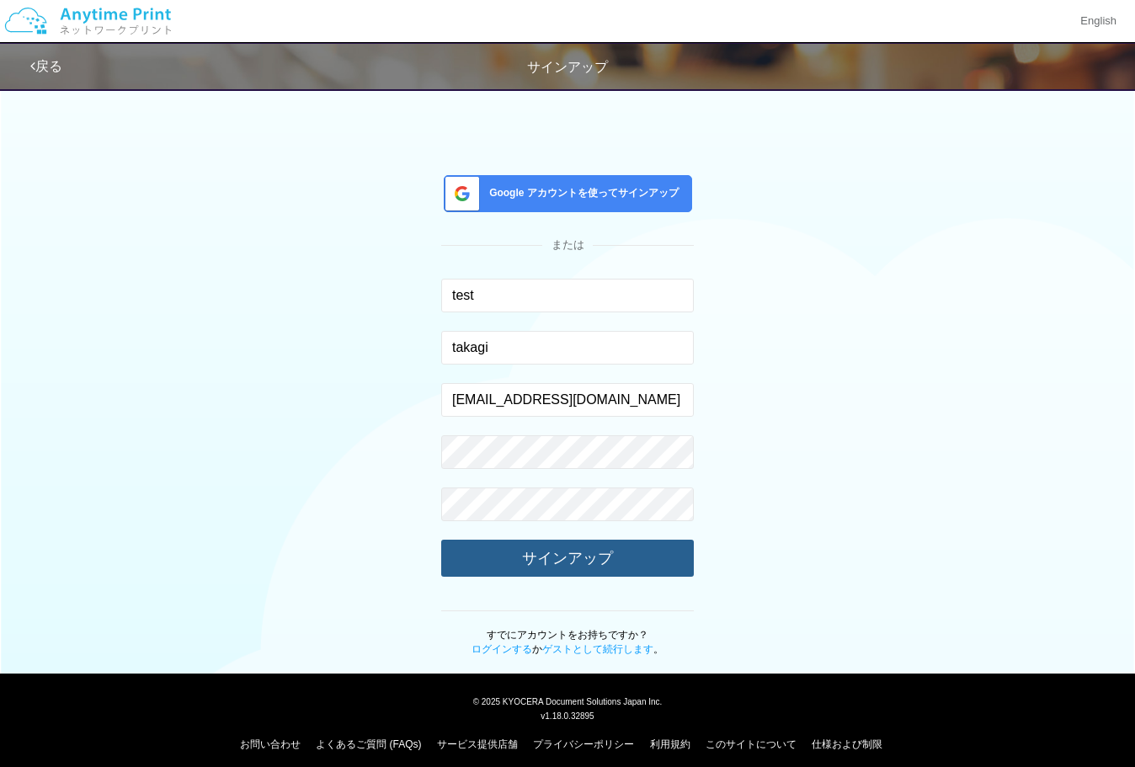
click at [557, 550] on button "サインアップ" at bounding box center [567, 558] width 253 height 37
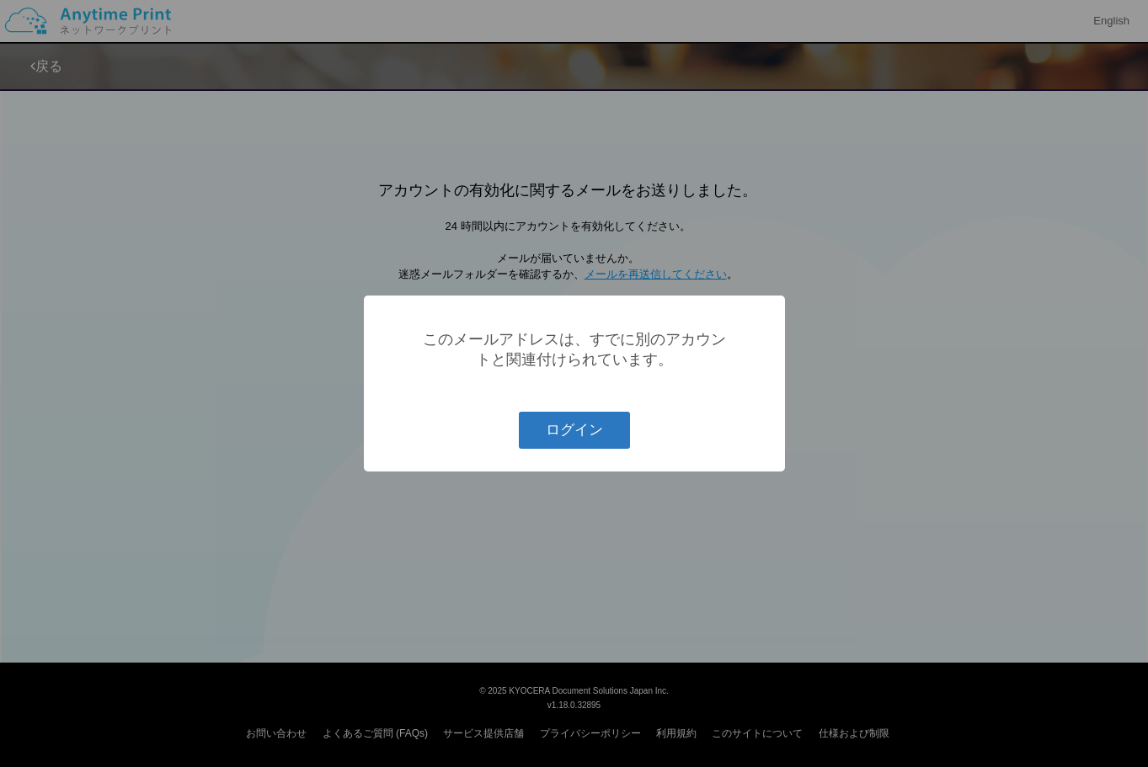
click at [589, 426] on button "ログイン" at bounding box center [574, 430] width 111 height 37
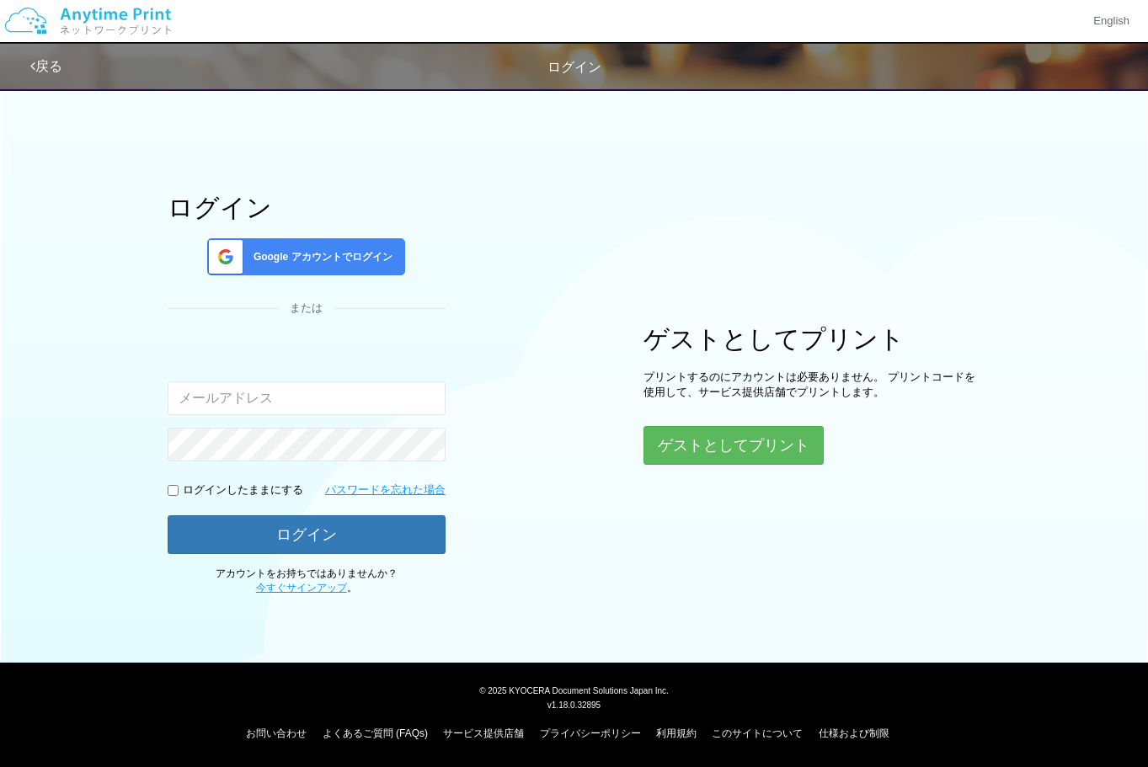
click at [341, 253] on span "Google アカウントでログイン" at bounding box center [320, 257] width 146 height 14
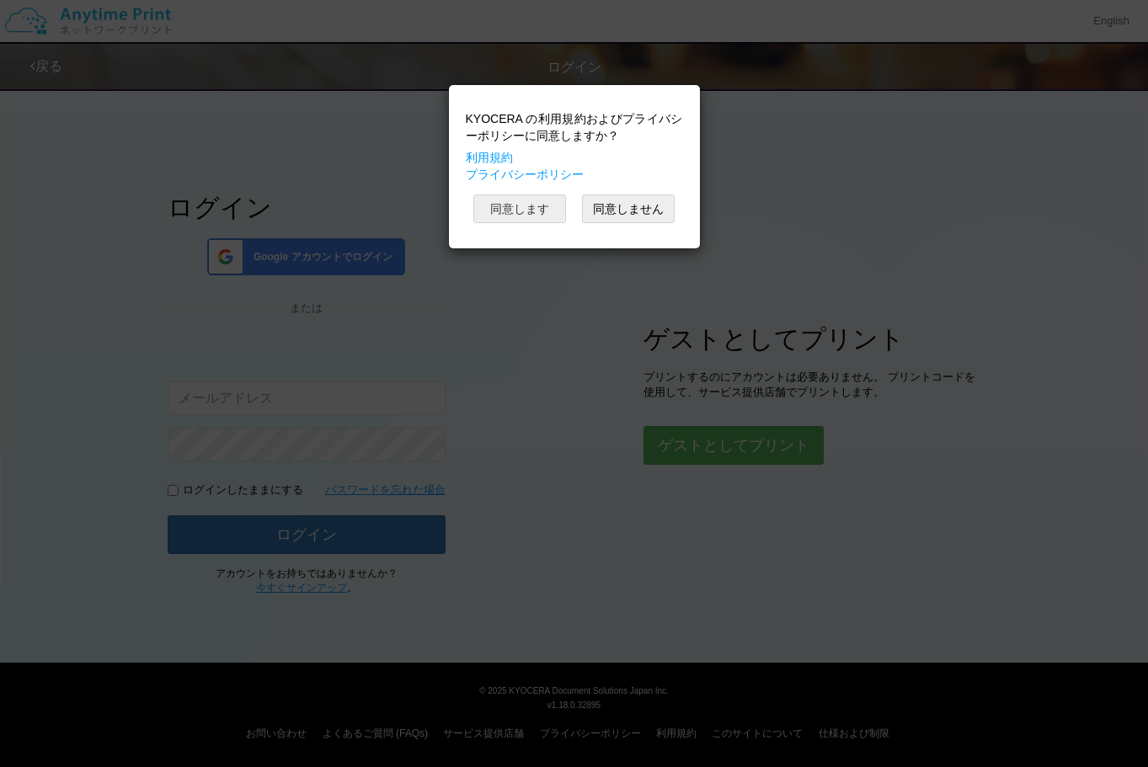
click at [514, 211] on button "同意します" at bounding box center [519, 208] width 93 height 29
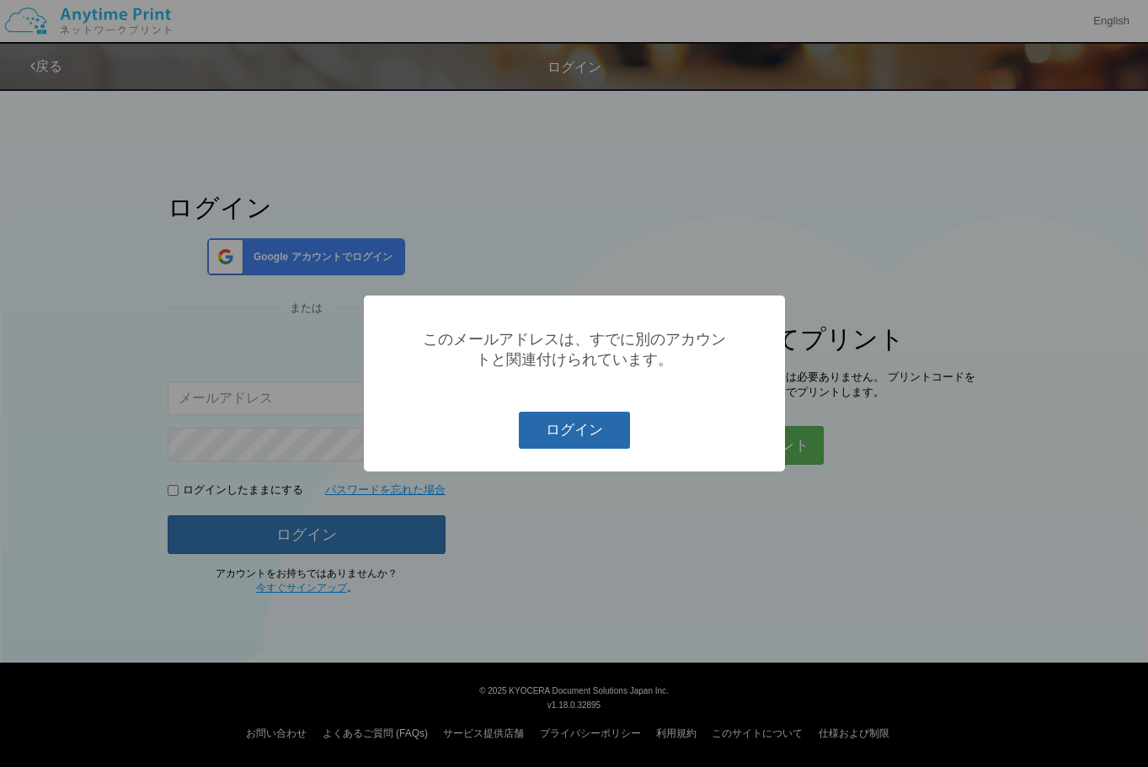
click at [584, 429] on button "ログイン" at bounding box center [574, 430] width 111 height 37
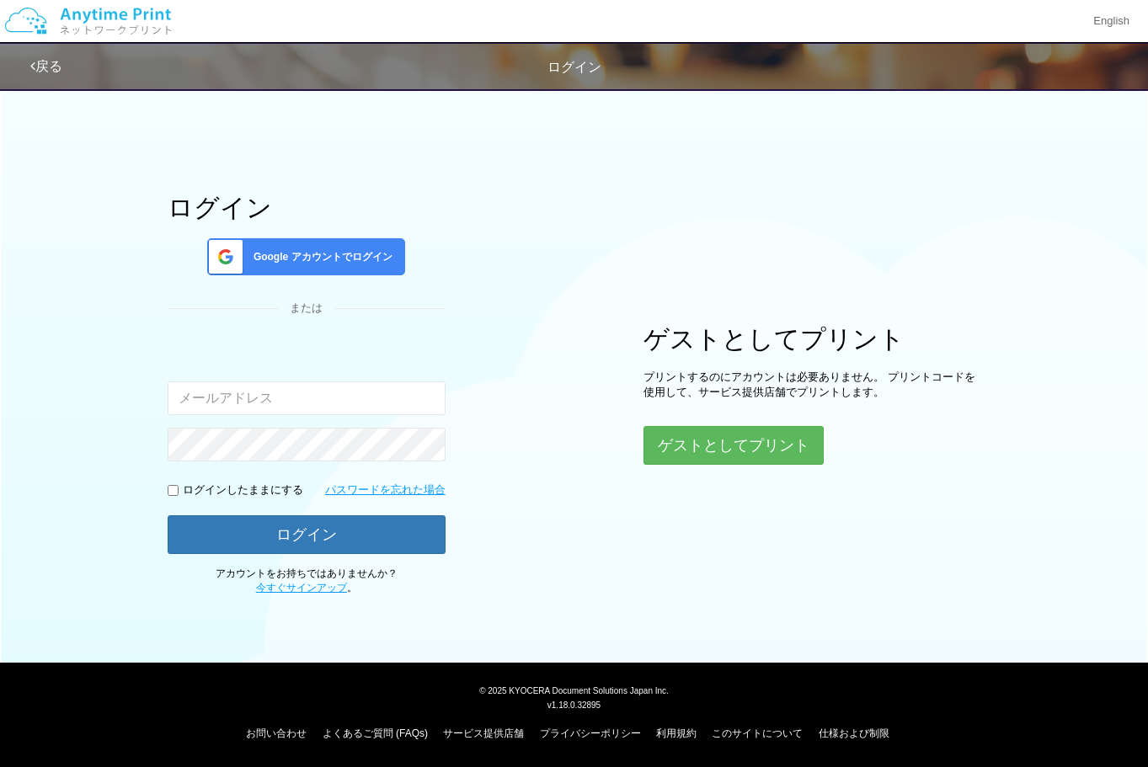
click at [352, 250] on span "Google アカウントでログイン" at bounding box center [320, 257] width 146 height 14
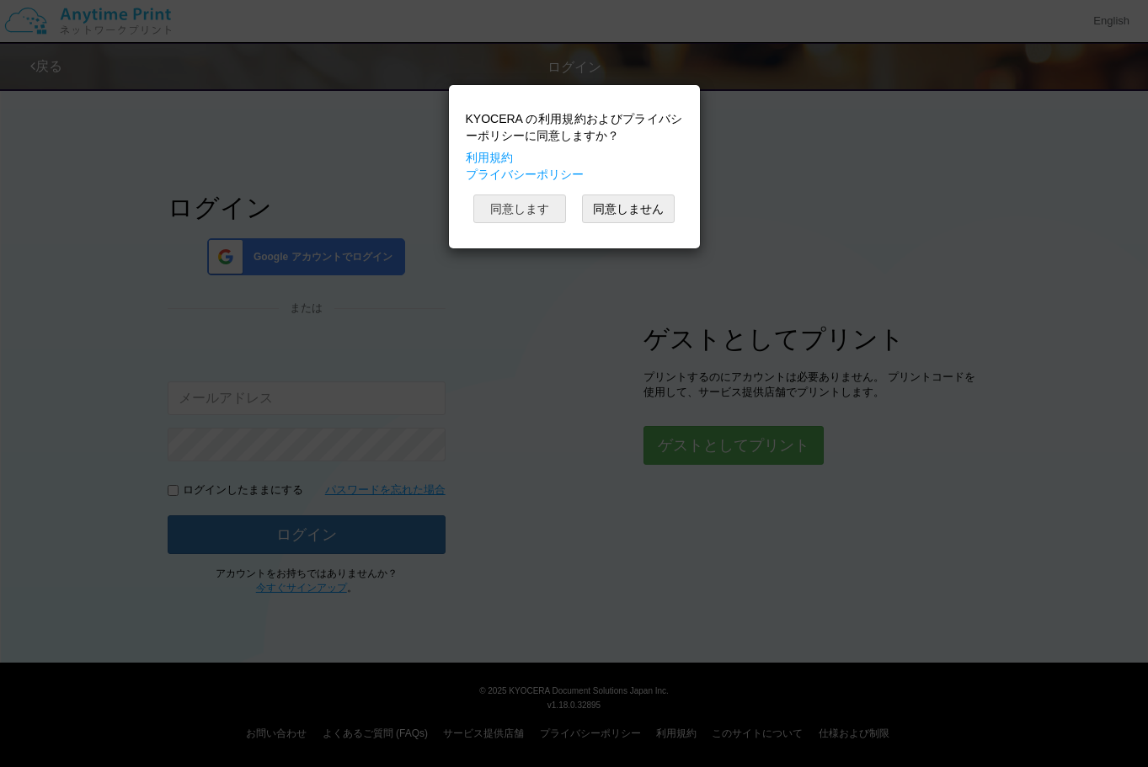
click at [518, 200] on button "同意します" at bounding box center [519, 208] width 93 height 29
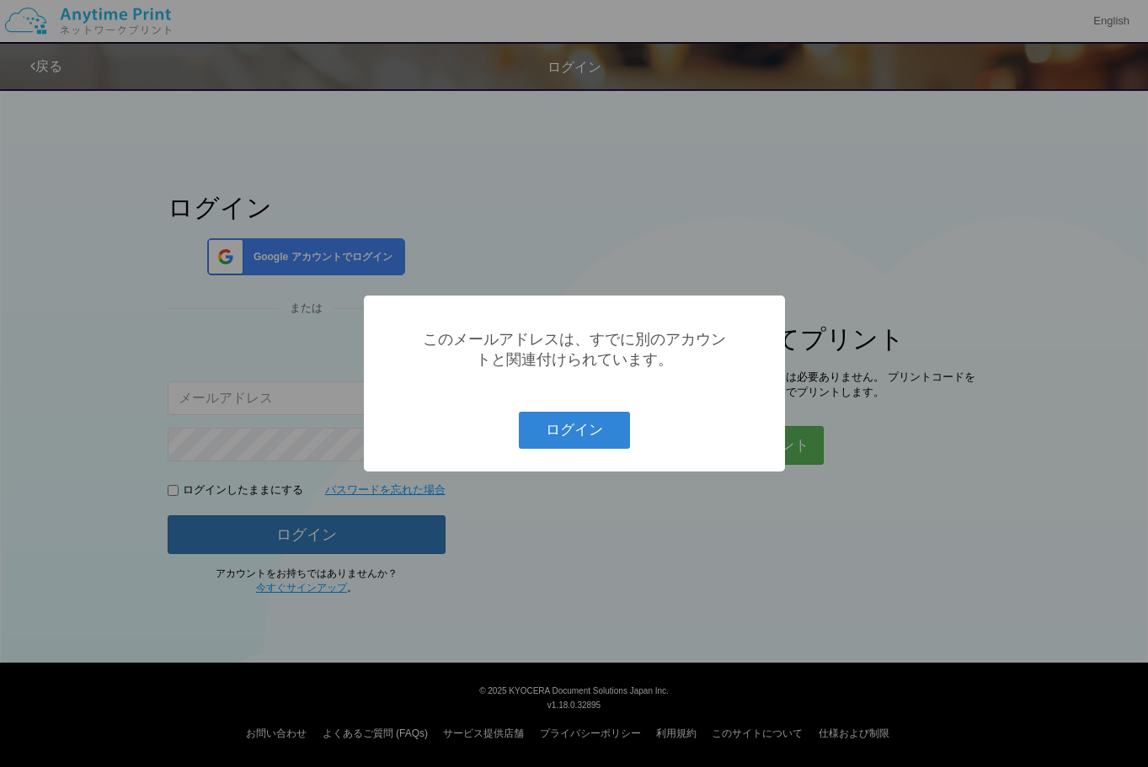
click at [519, 412] on button "ログイン" at bounding box center [574, 430] width 111 height 37
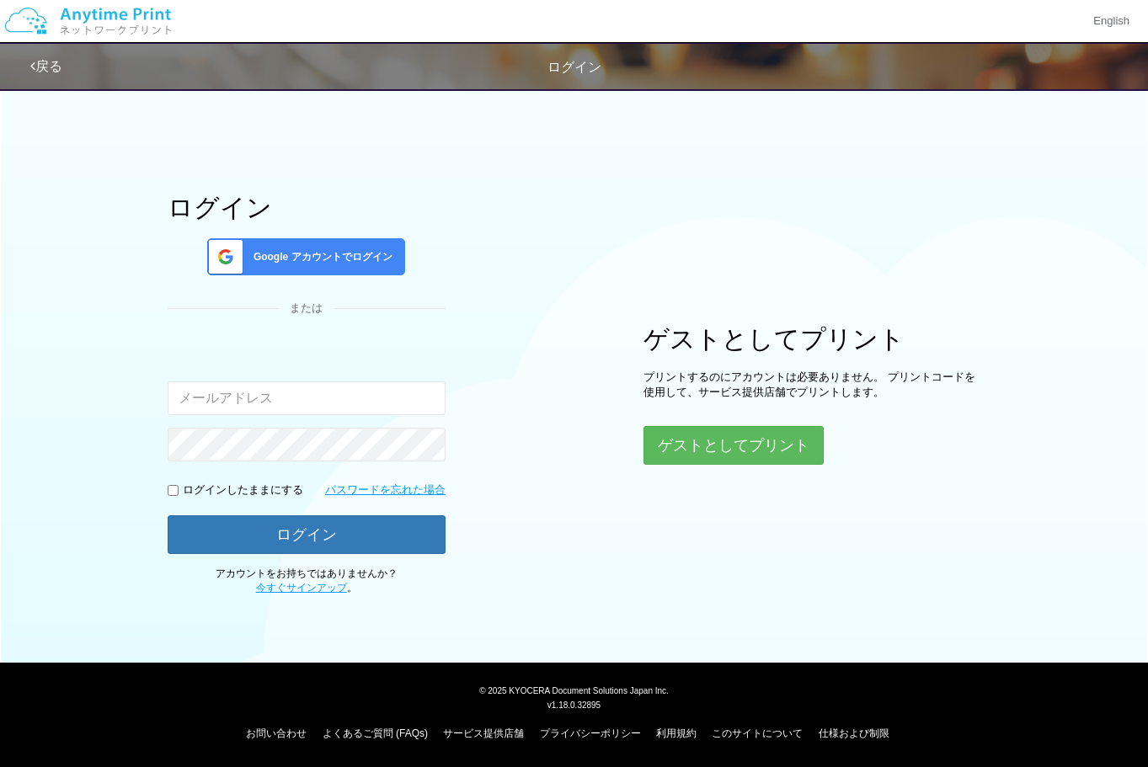
click at [318, 270] on div "Google アカウントでログイン" at bounding box center [306, 256] width 198 height 37
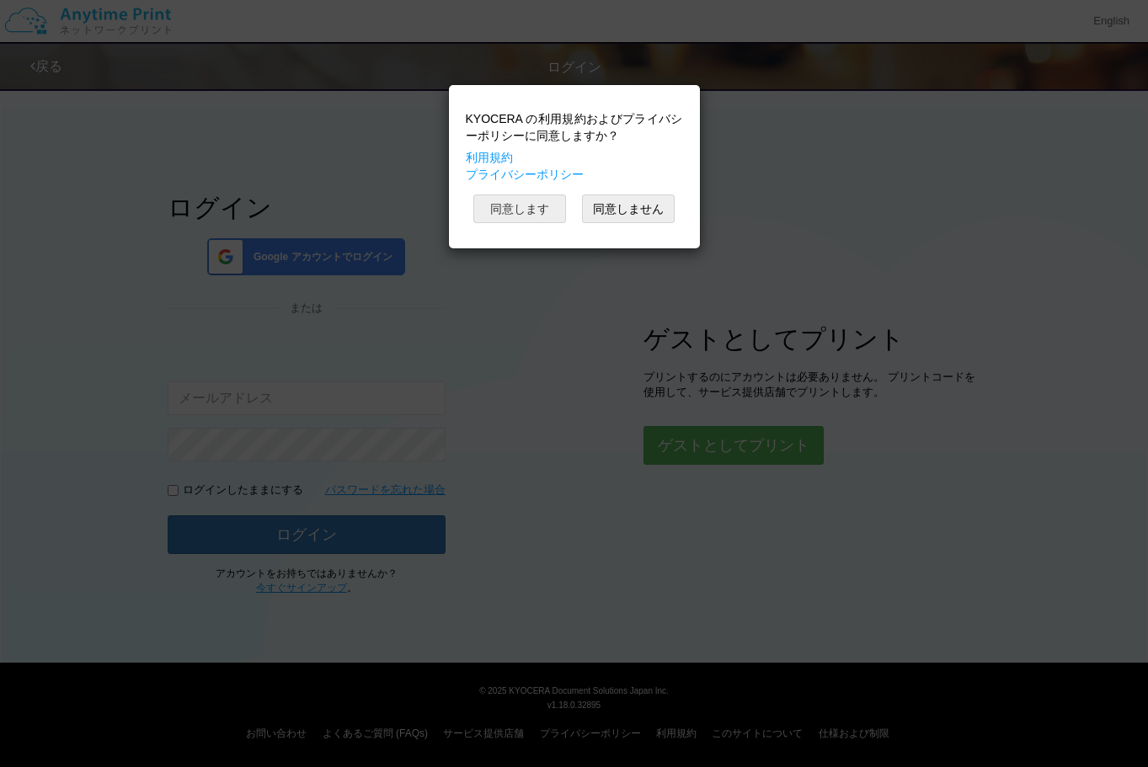
click at [533, 219] on button "同意します" at bounding box center [519, 208] width 93 height 29
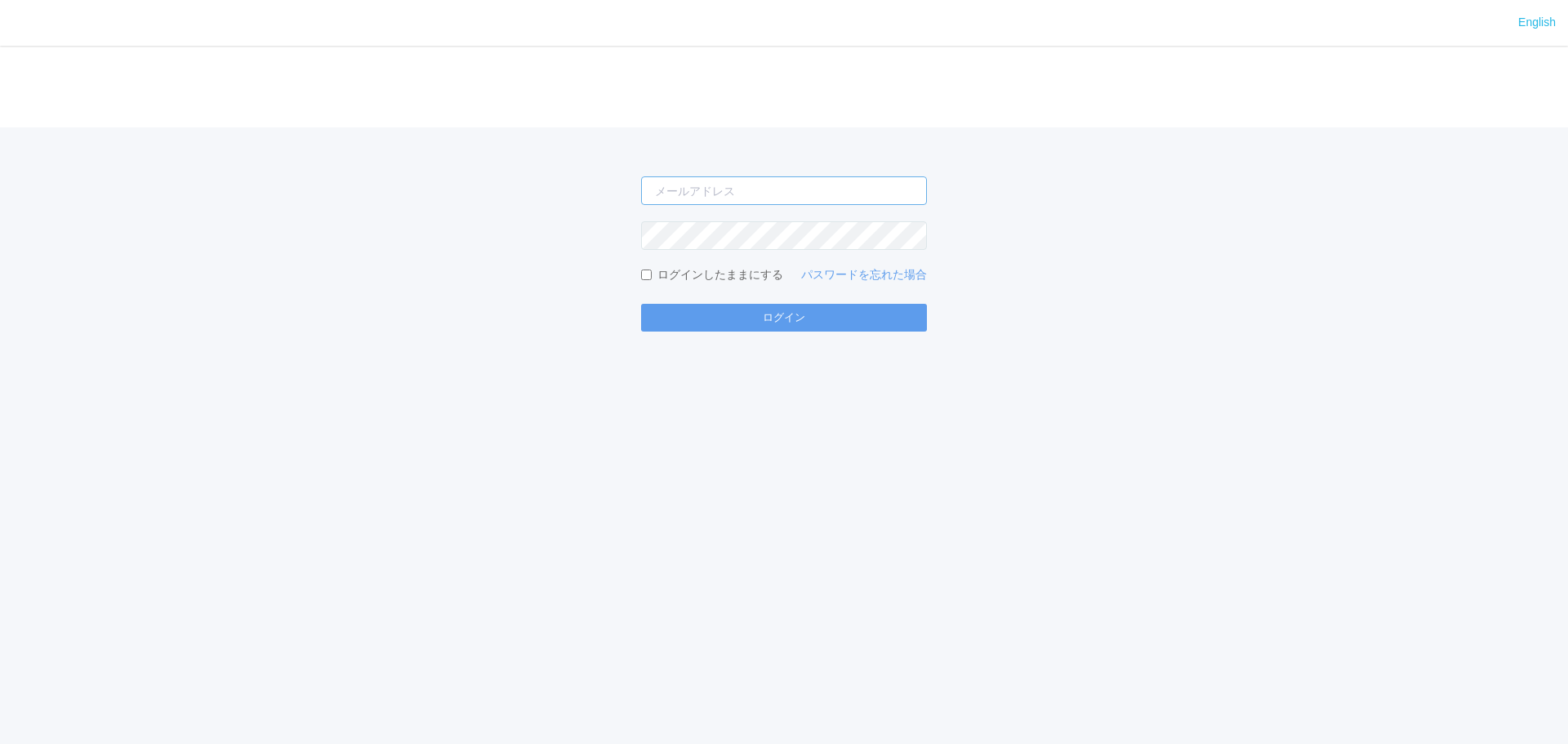
click at [883, 191] on input "email" at bounding box center [784, 190] width 286 height 28
type input "[EMAIL_ADDRESS][DOMAIN_NAME]"
click at [641, 304] on button "ログイン" at bounding box center [784, 317] width 286 height 28
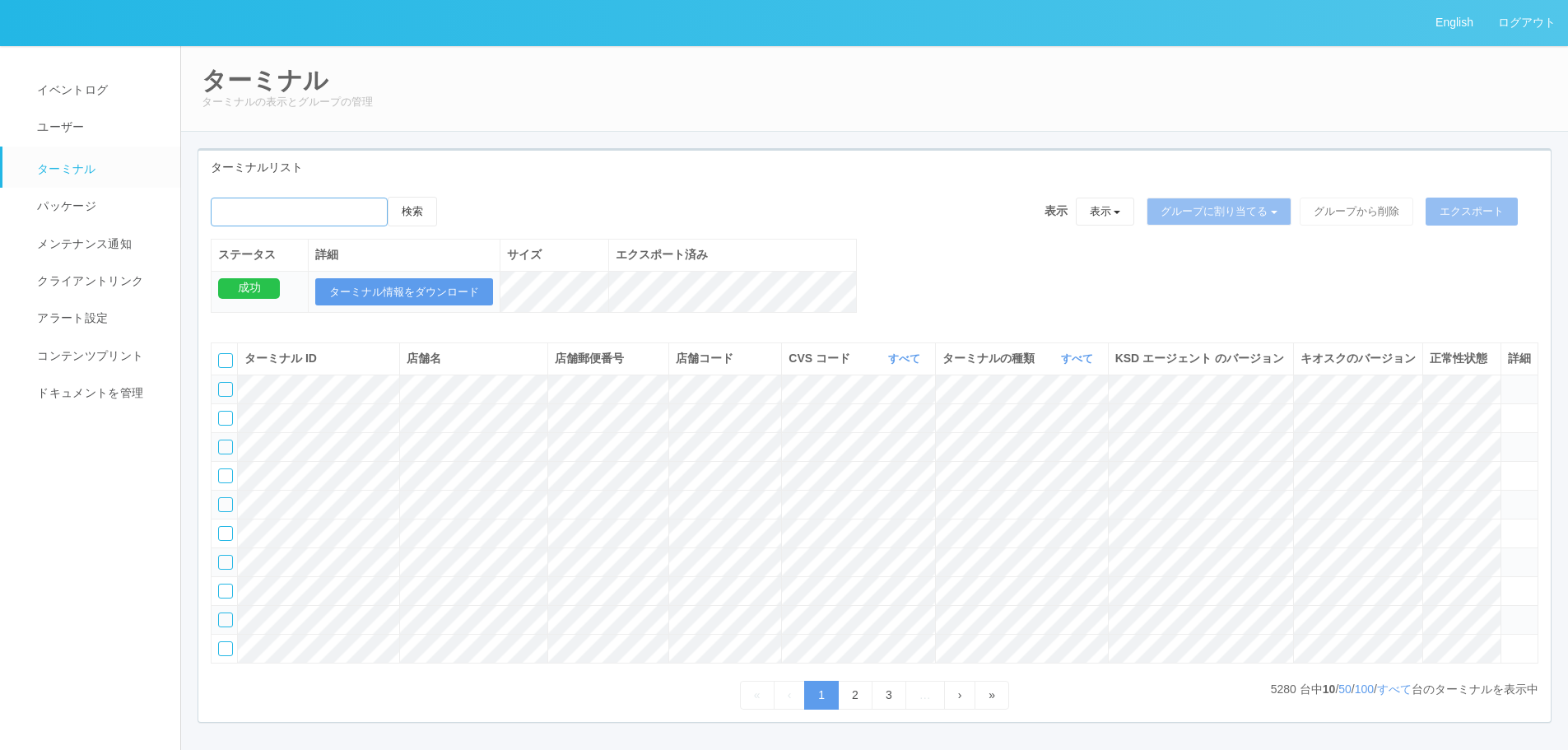
click at [343, 207] on input "emailSearch" at bounding box center [299, 211] width 177 height 28
type input "ryota.takagi.test"
click at [388, 197] on button "検索" at bounding box center [413, 211] width 50 height 29
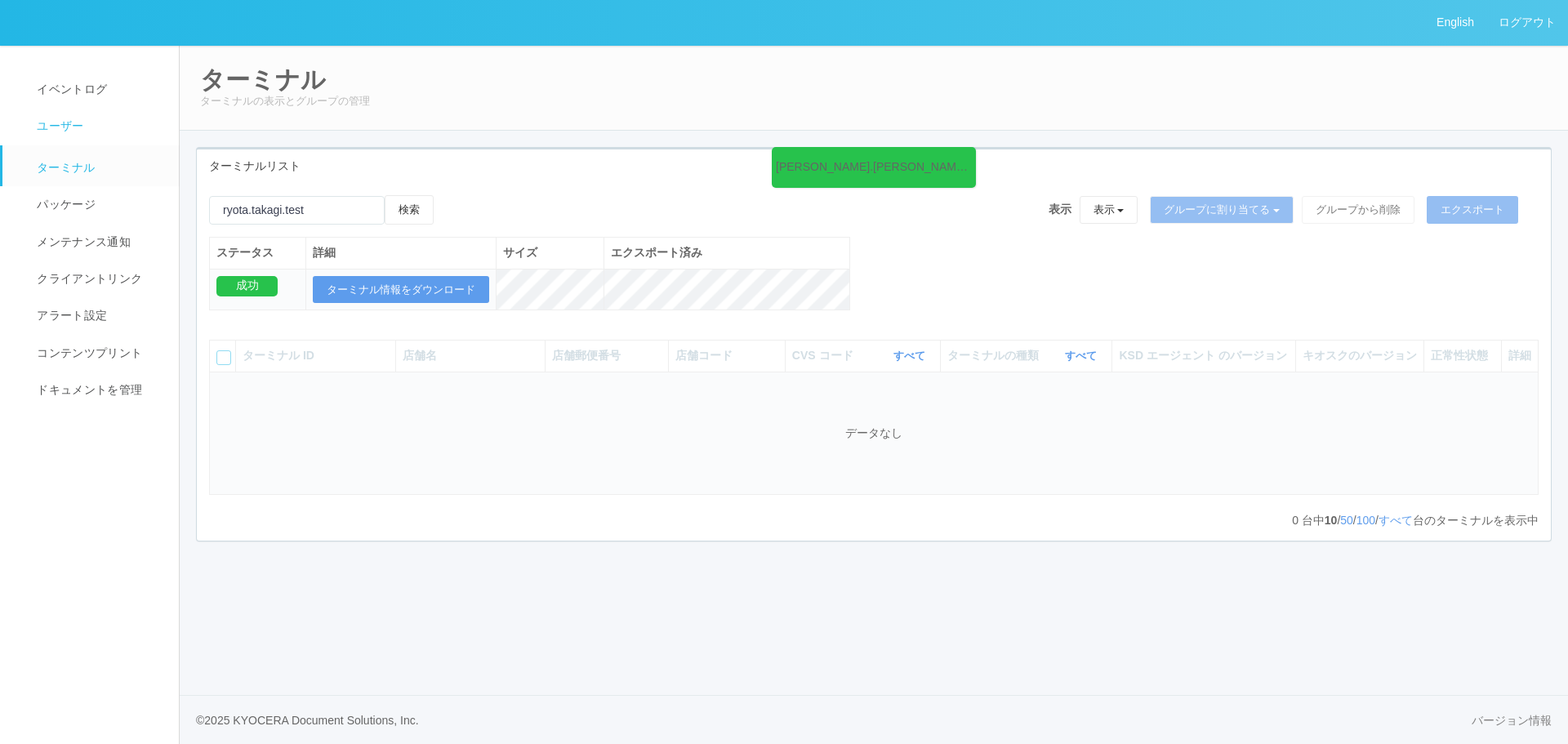
click at [16, 112] on link "ユーザー" at bounding box center [98, 126] width 191 height 37
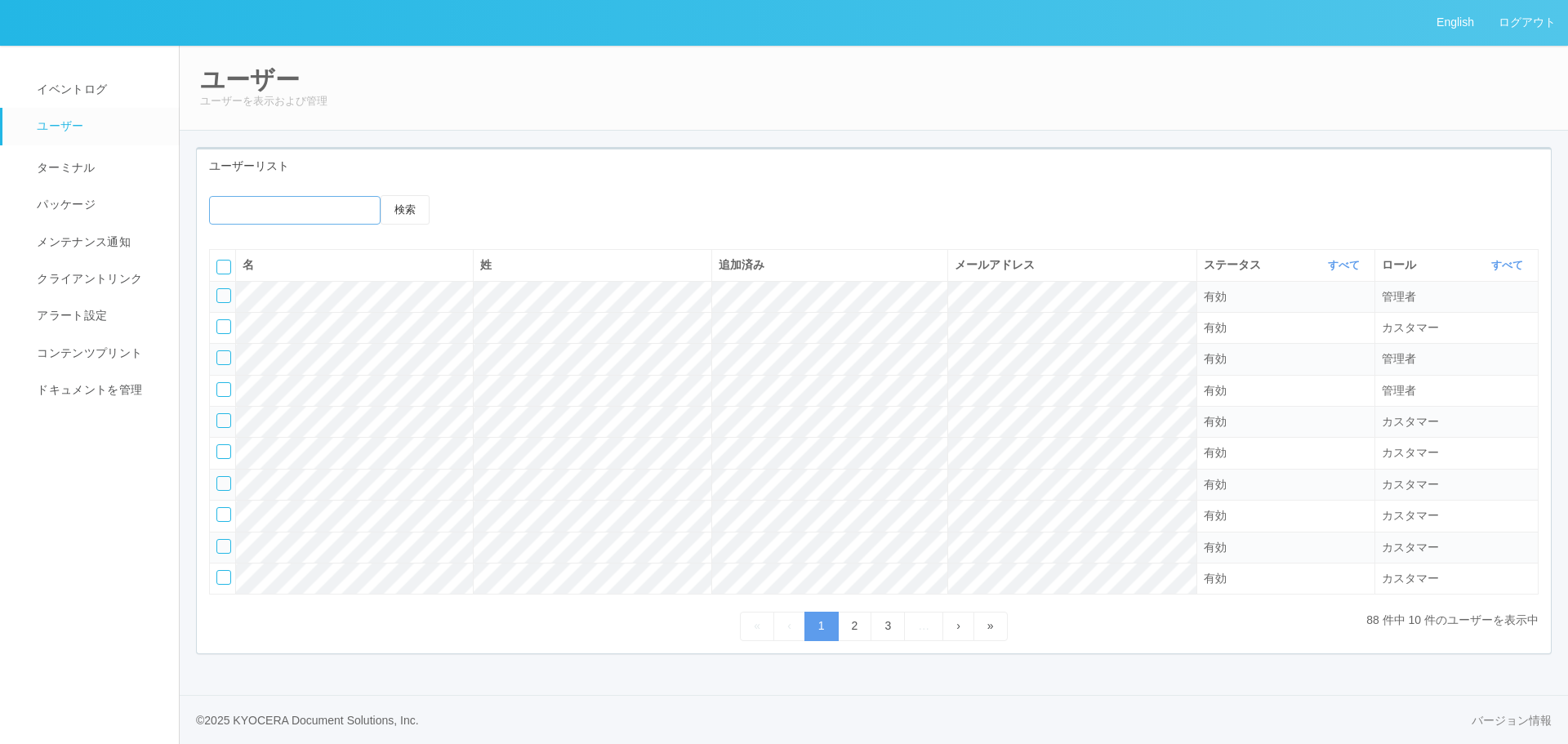
click at [285, 221] on input "emailSearch" at bounding box center [295, 210] width 172 height 28
type input "ryota.takagi.test"
click at [380, 195] on button "検索" at bounding box center [404, 210] width 49 height 29
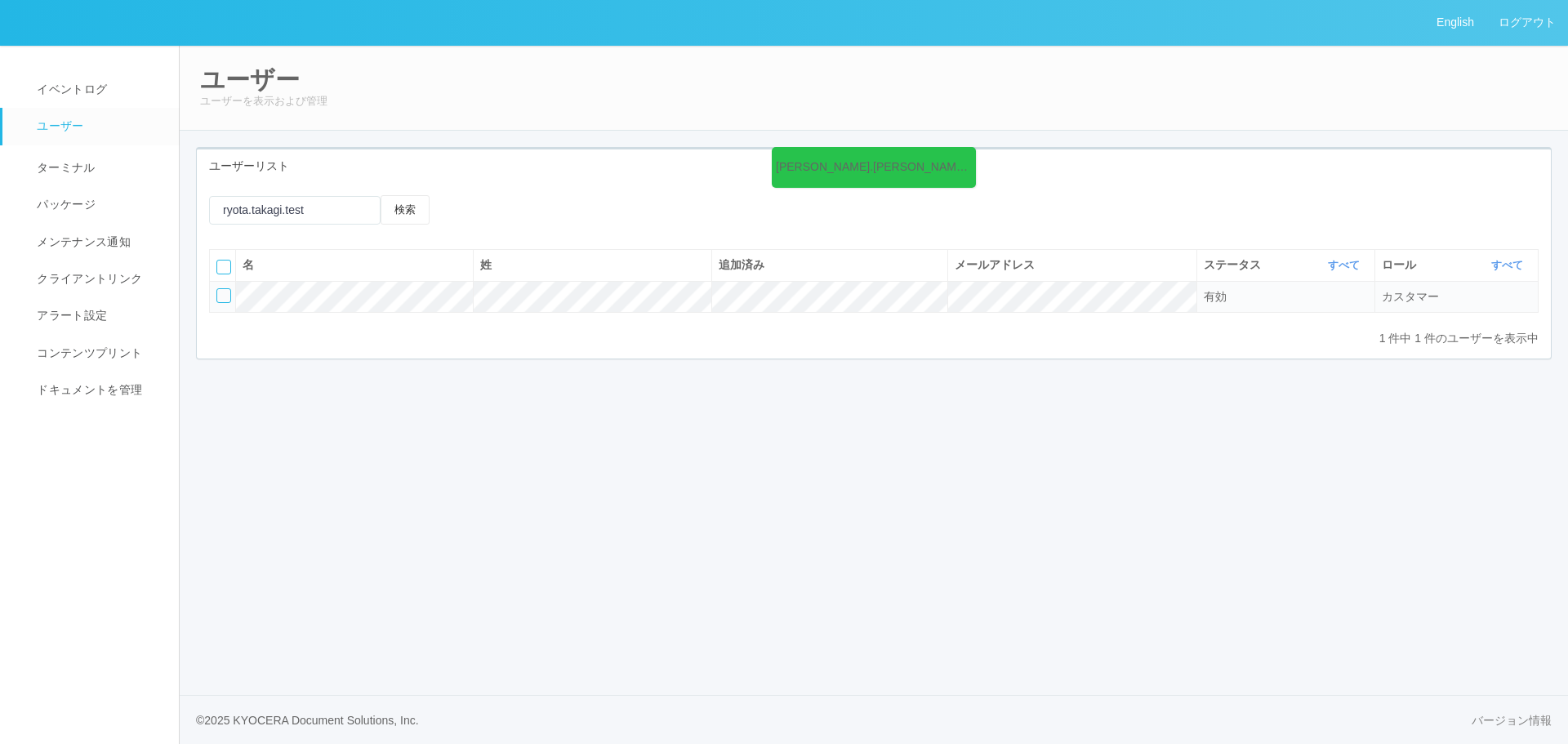
click at [225, 295] on div at bounding box center [223, 295] width 15 height 15
click at [530, 210] on icon at bounding box center [530, 210] width 0 height 0
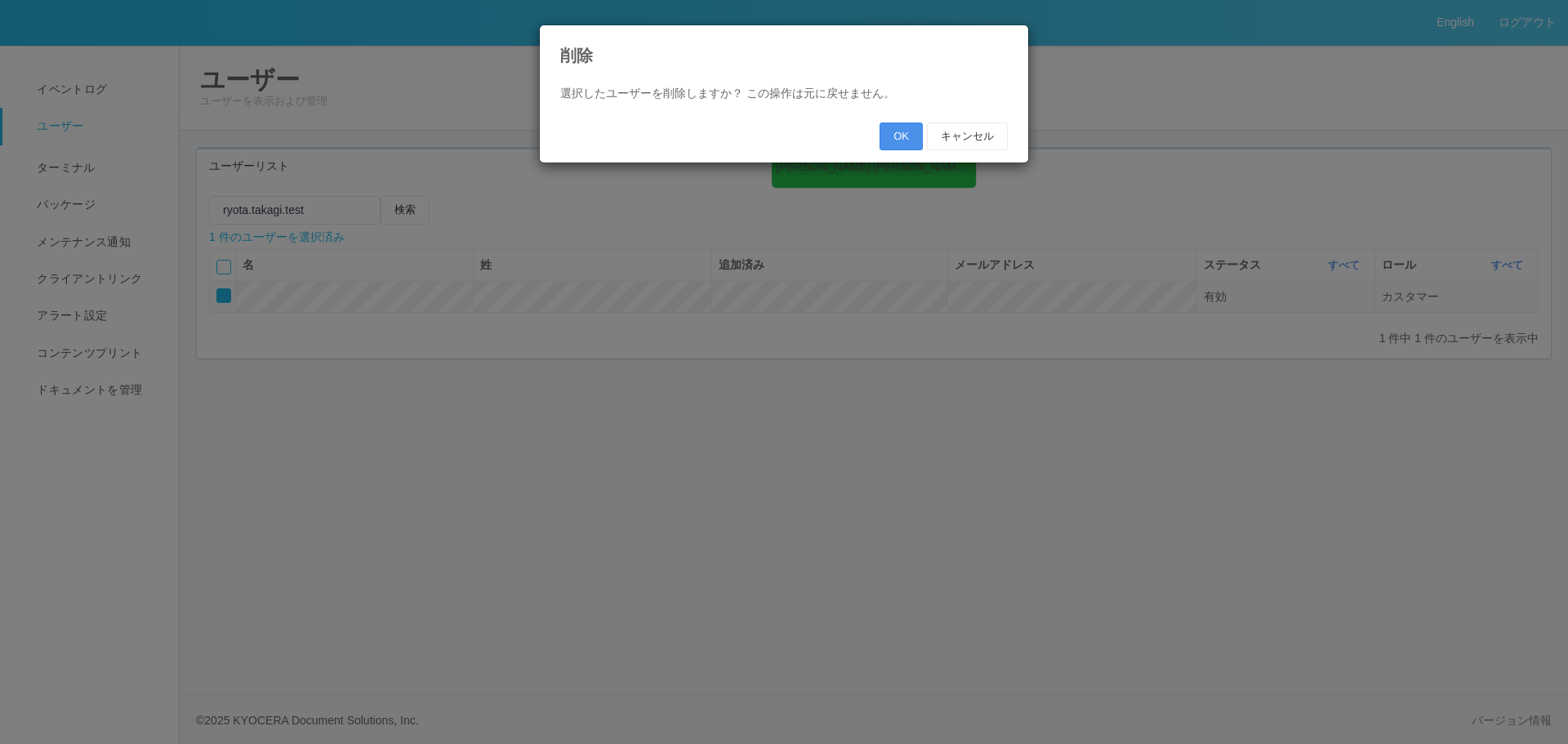
click at [912, 141] on button "OK" at bounding box center [901, 136] width 44 height 28
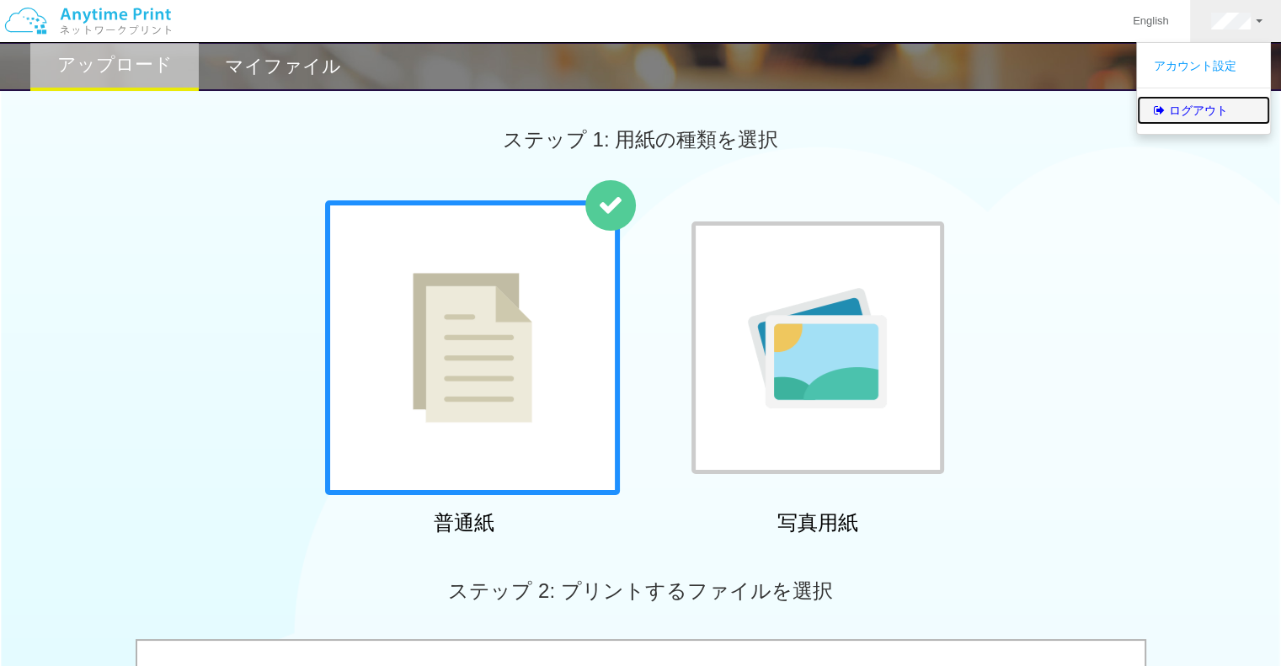
click at [1196, 100] on link "ログアウト" at bounding box center [1203, 110] width 133 height 29
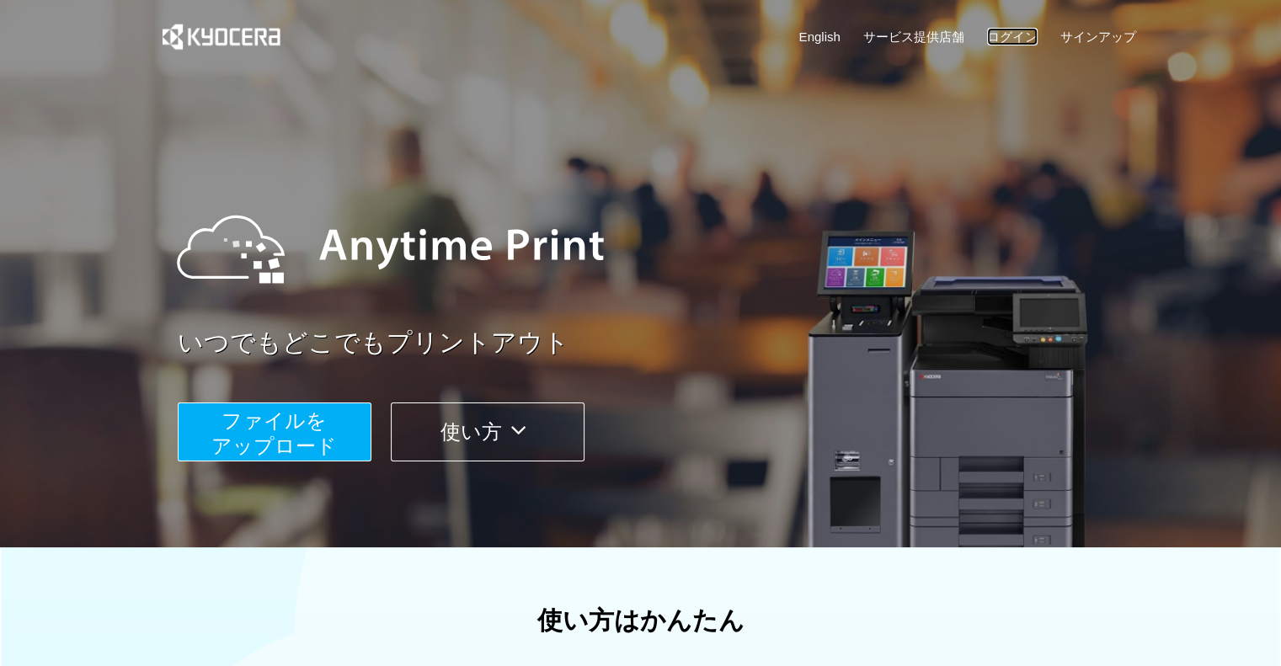
click at [1000, 35] on link "ログイン" at bounding box center [1012, 37] width 51 height 18
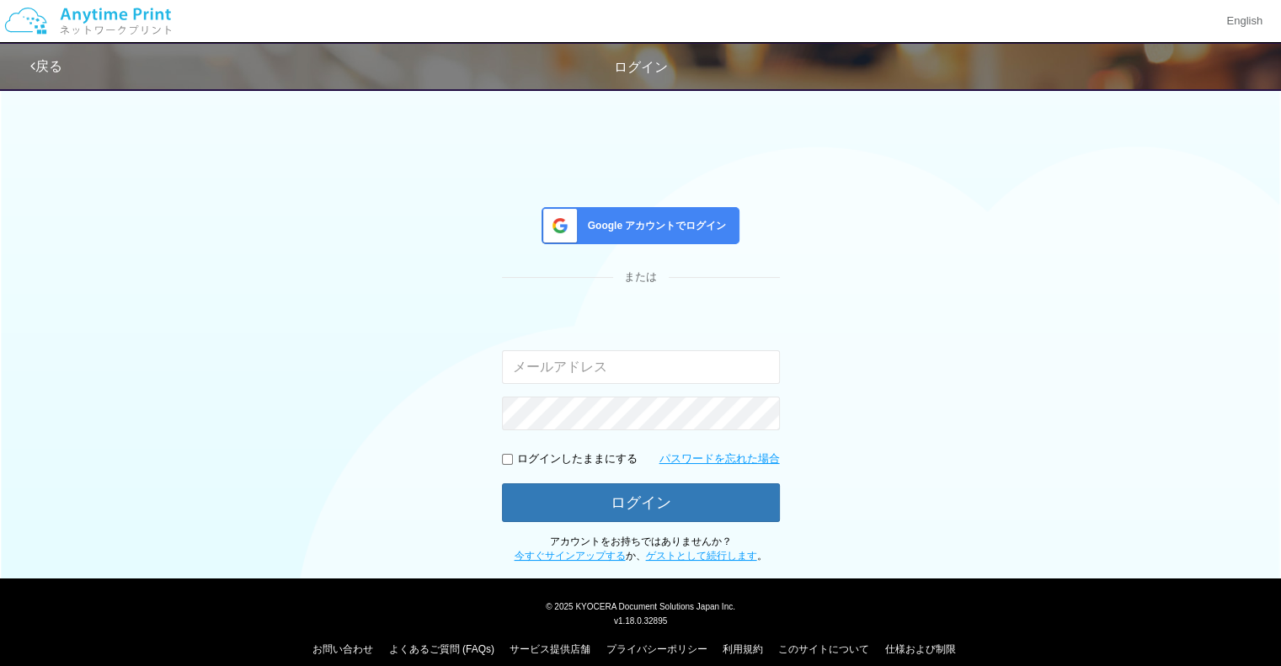
click at [653, 360] on input "email" at bounding box center [641, 367] width 278 height 34
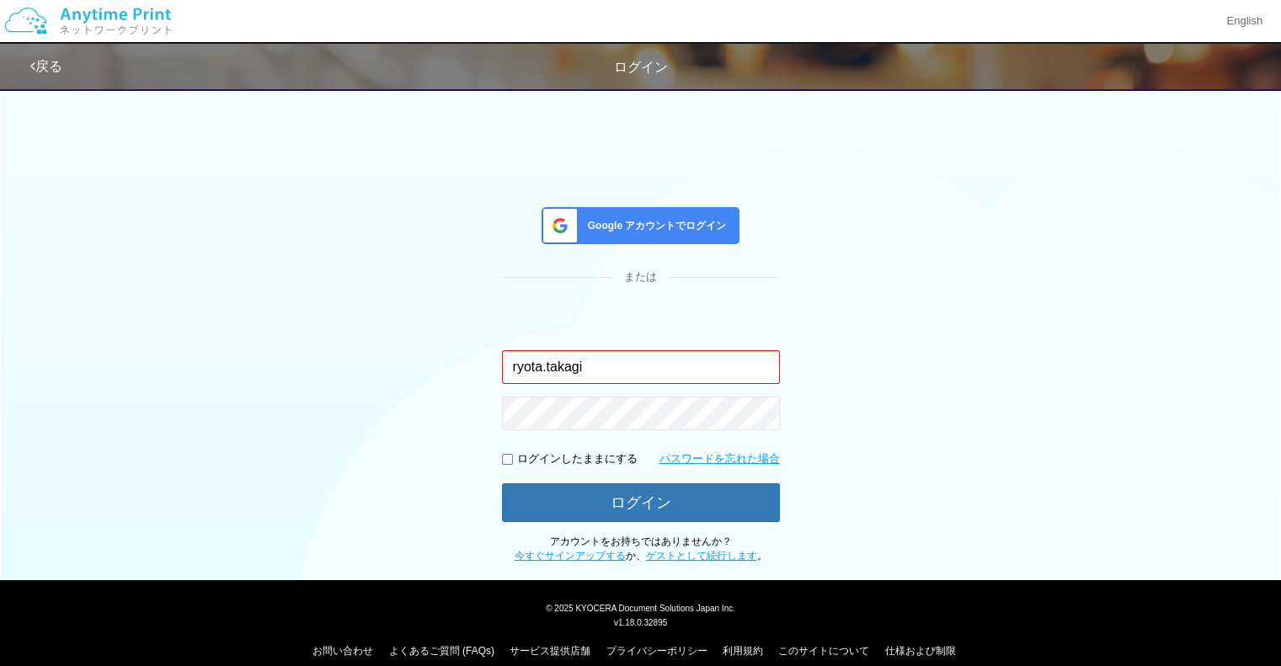
type input "[EMAIL_ADDRESS][DOMAIN_NAME]"
click at [502, 483] on button "ログイン" at bounding box center [641, 502] width 278 height 39
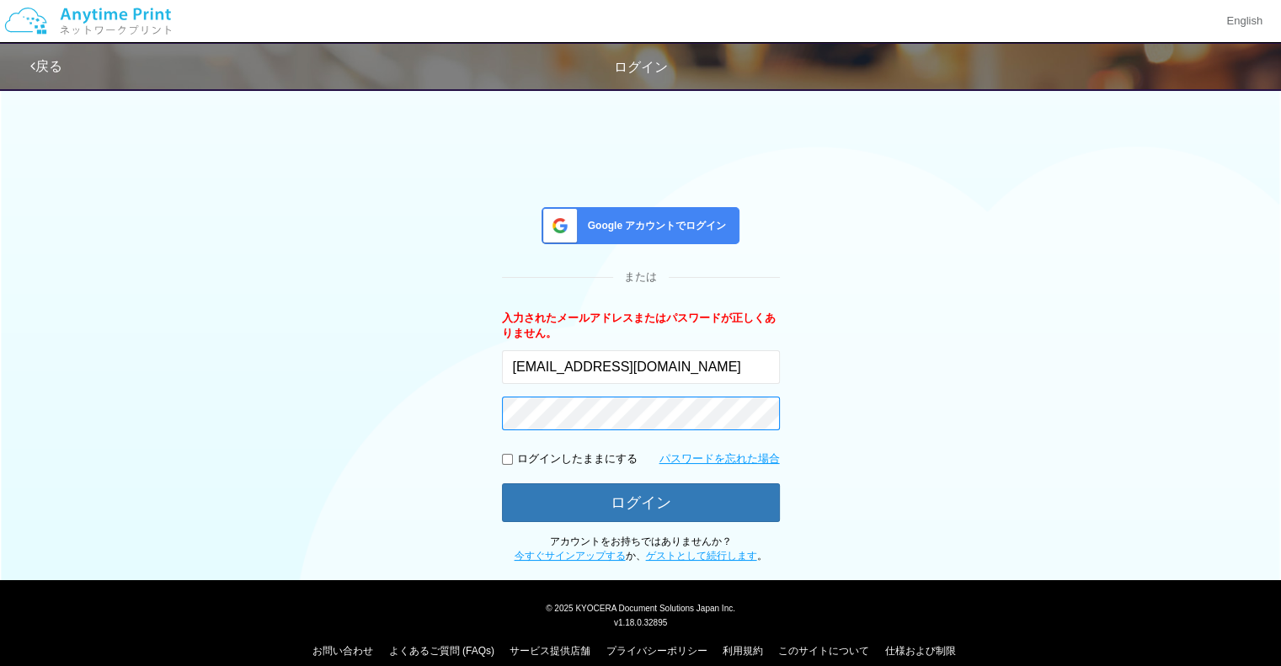
click at [502, 483] on button "ログイン" at bounding box center [641, 502] width 278 height 39
click at [705, 454] on link "パスワードを忘れた場合" at bounding box center [719, 459] width 120 height 16
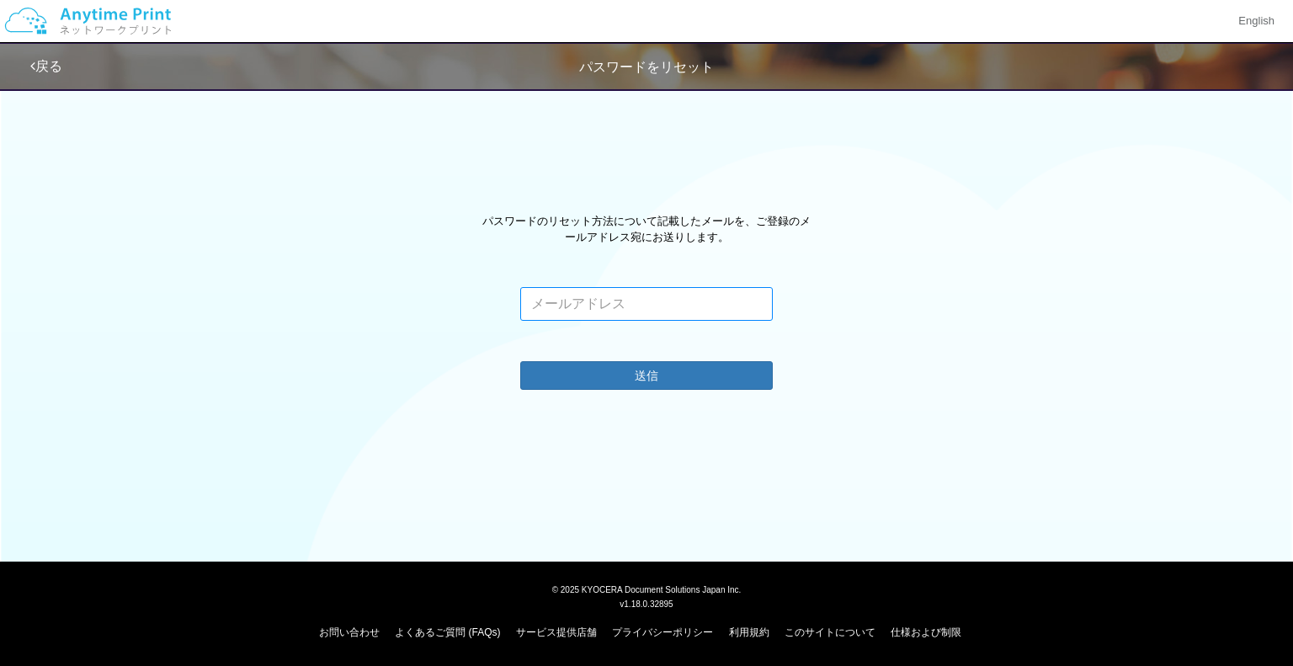
click at [637, 294] on input "email" at bounding box center [646, 304] width 253 height 34
type input "ryota.takagi.test@gmail.com"
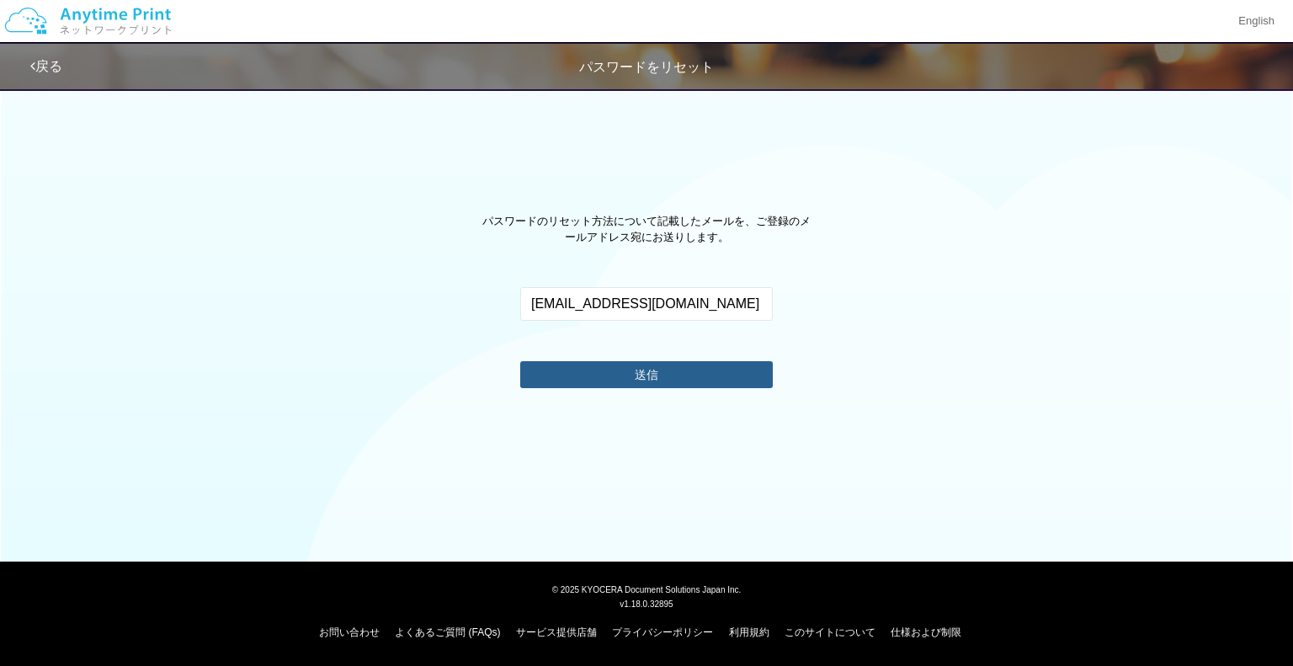
click at [667, 370] on button "送信" at bounding box center [646, 374] width 253 height 27
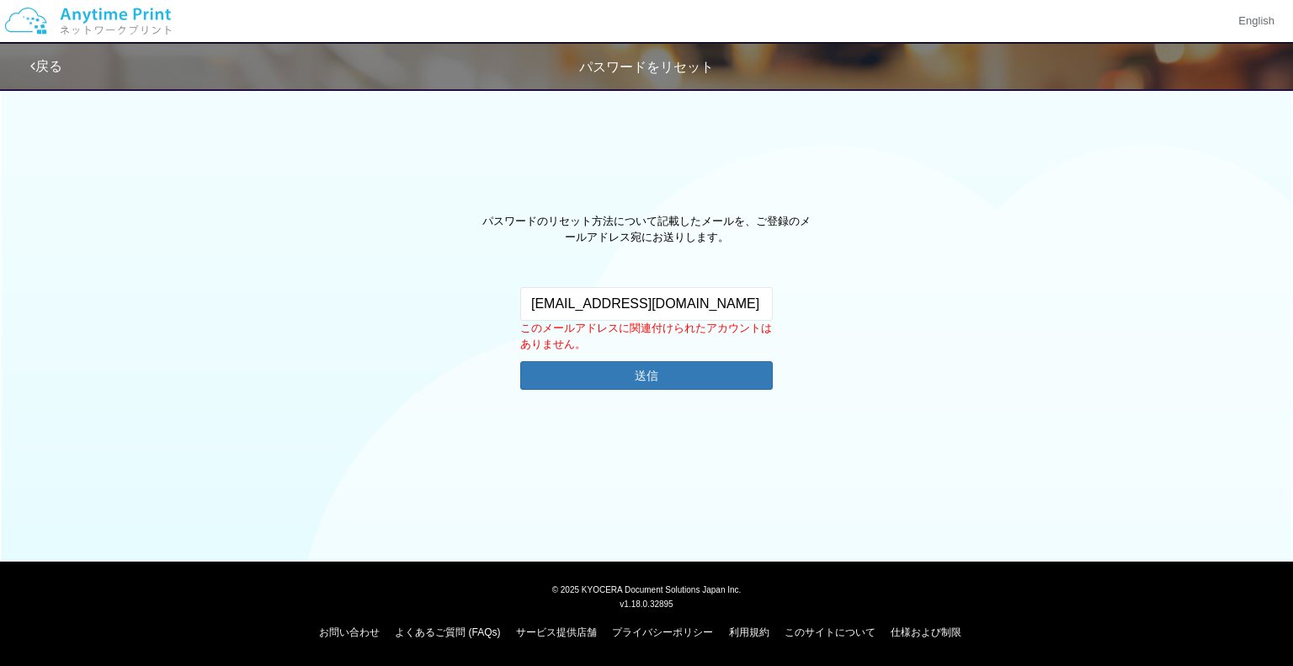
click at [39, 63] on link "戻る" at bounding box center [46, 66] width 32 height 14
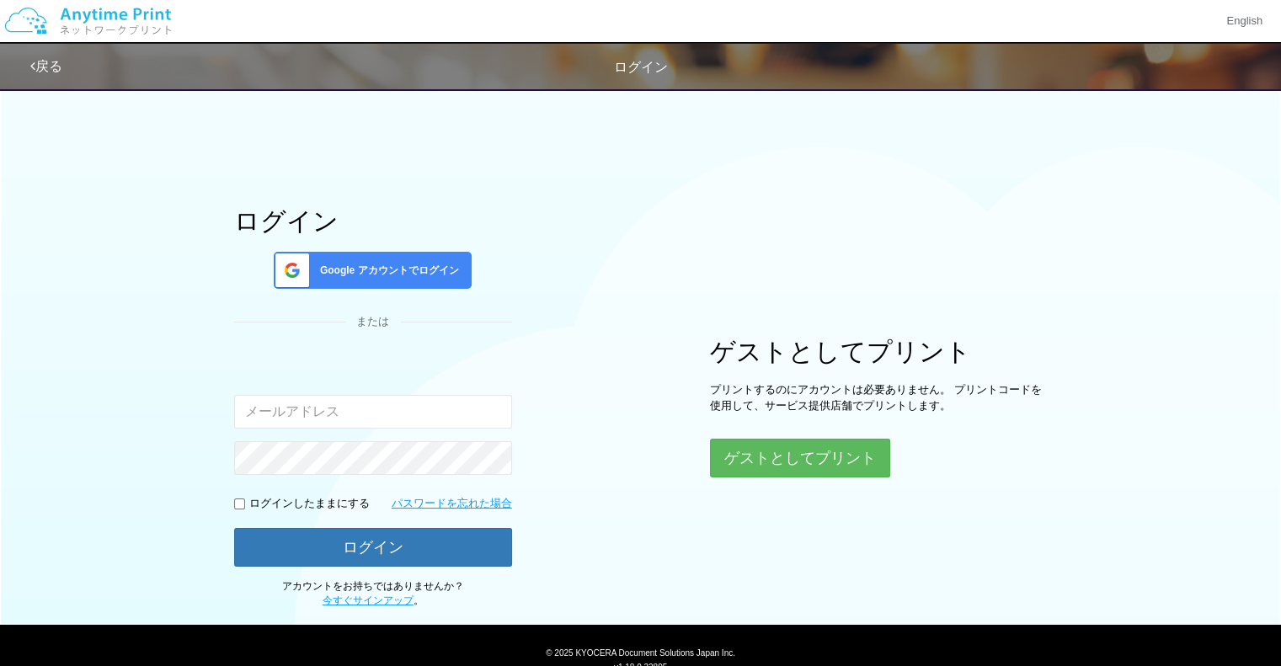
click at [429, 270] on span "Google アカウントでログイン" at bounding box center [386, 271] width 146 height 14
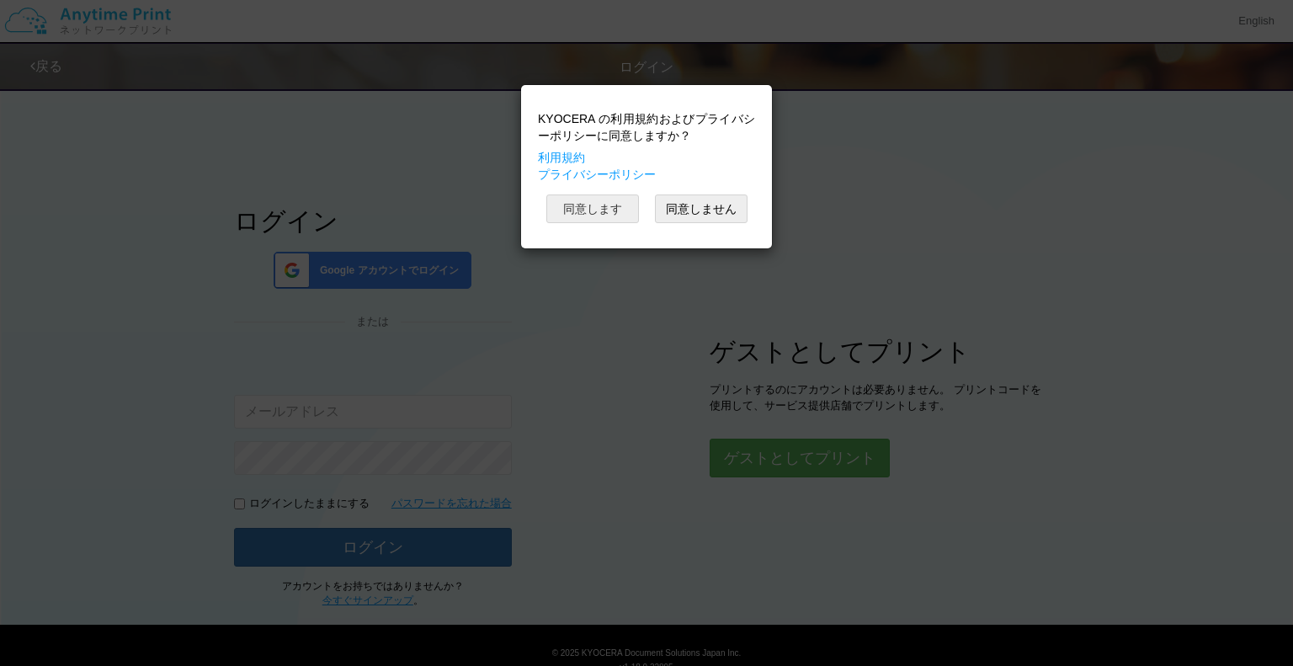
click at [599, 208] on button "同意します" at bounding box center [592, 208] width 93 height 29
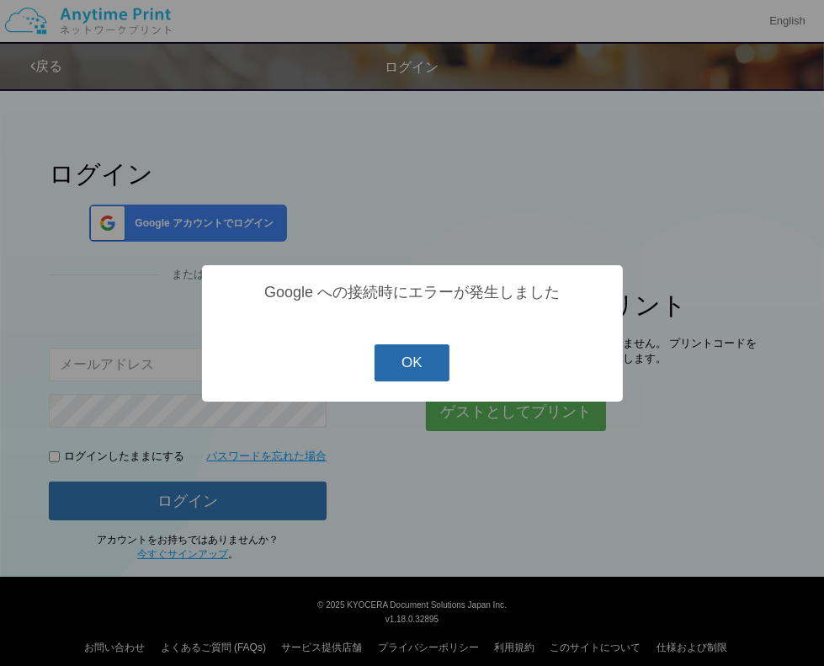
click at [428, 372] on button "OK" at bounding box center [412, 362] width 75 height 37
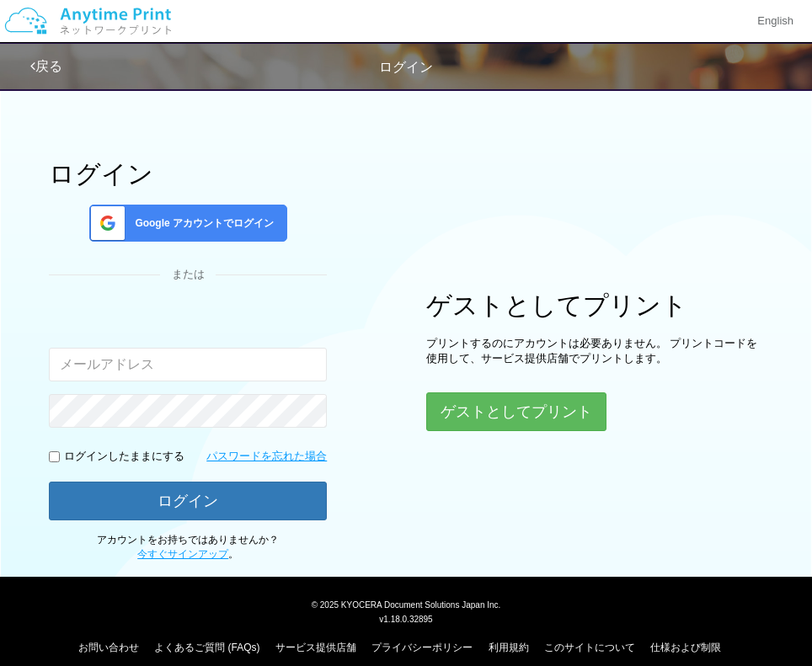
click at [232, 221] on span "Google アカウントでログイン" at bounding box center [201, 223] width 146 height 14
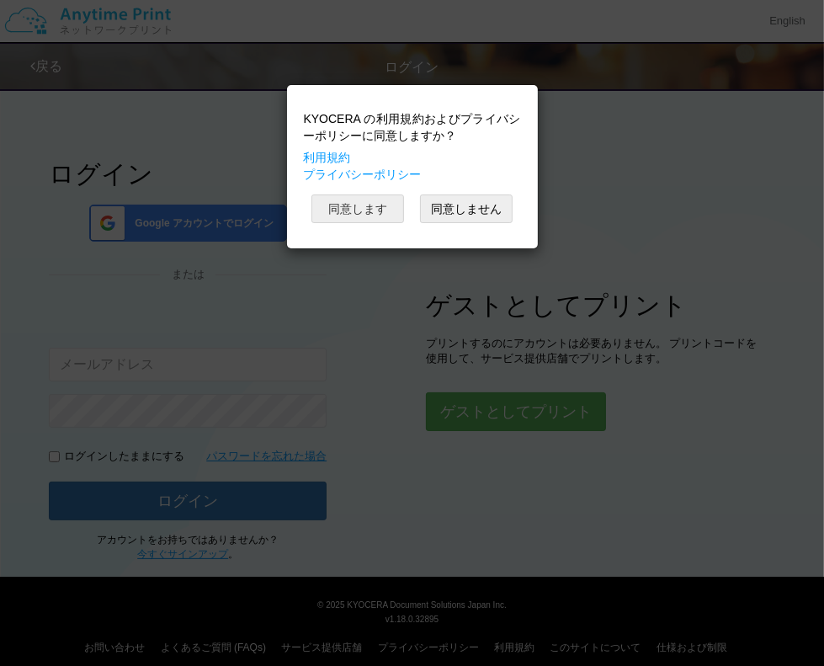
click at [341, 216] on button "同意します" at bounding box center [358, 208] width 93 height 29
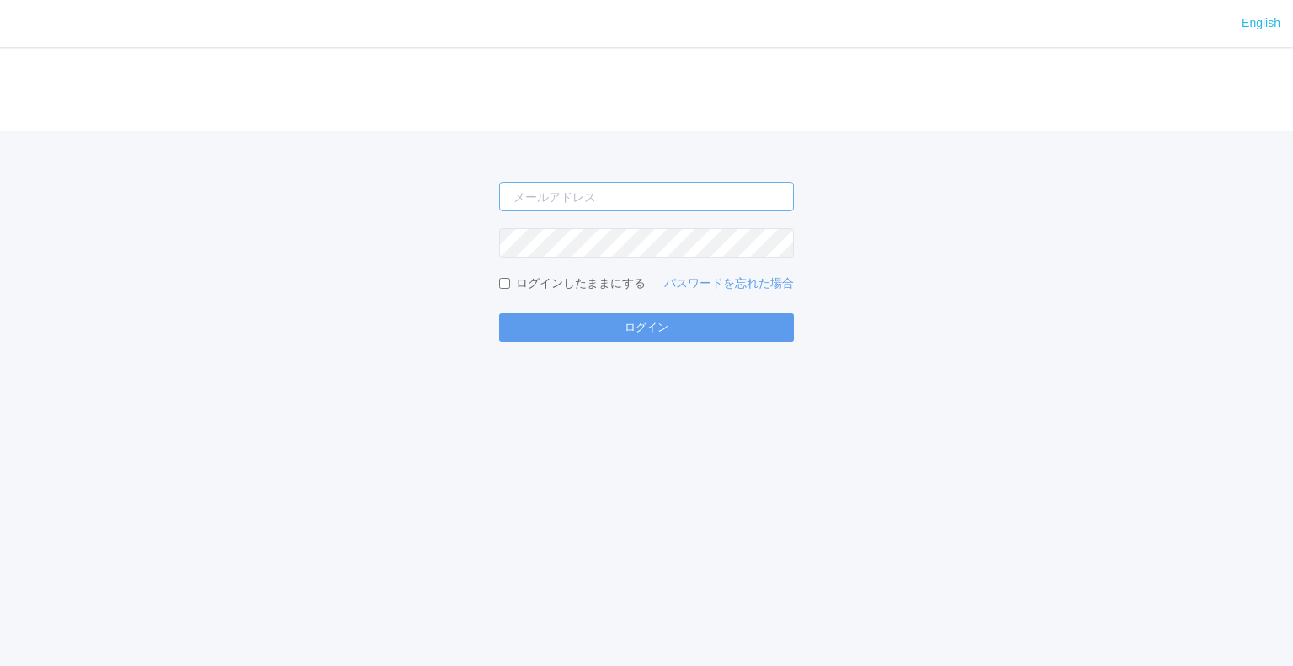
click at [770, 195] on input "email" at bounding box center [646, 196] width 295 height 29
type input "jp-atp-admin@dj.kyocera.com"
click at [499, 313] on button "ログイン" at bounding box center [646, 327] width 295 height 29
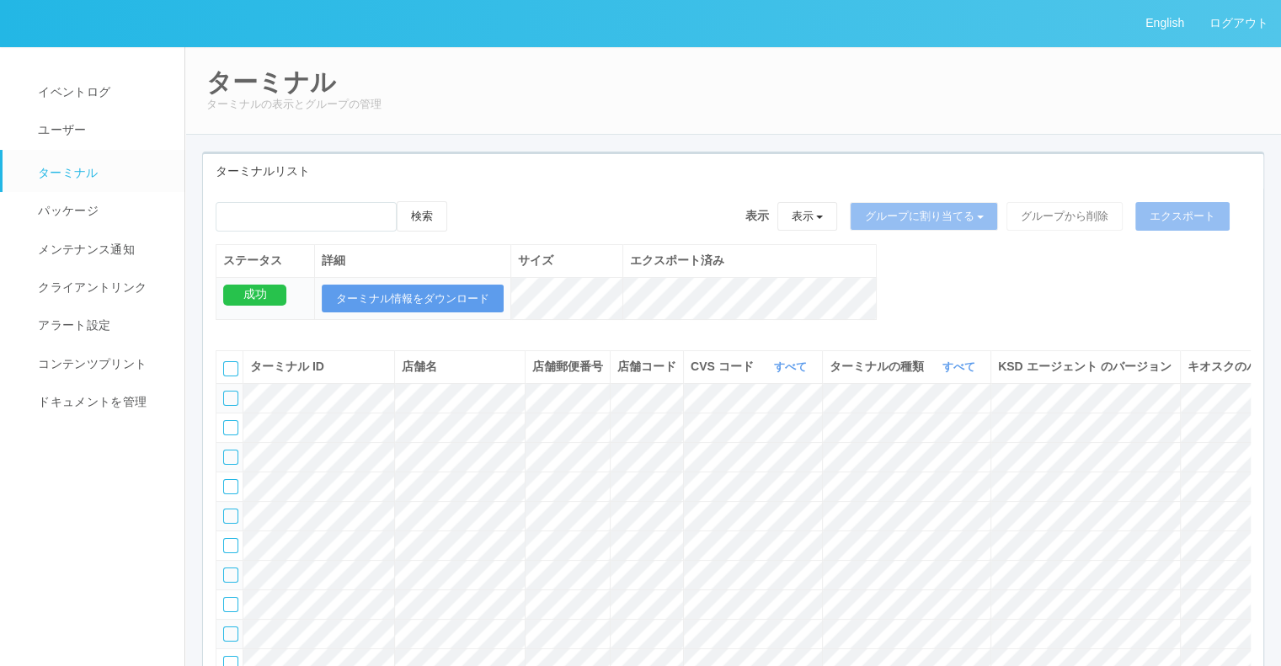
click at [88, 151] on link "ターミナル" at bounding box center [101, 171] width 197 height 42
click at [91, 135] on link "ユーザー" at bounding box center [101, 130] width 197 height 38
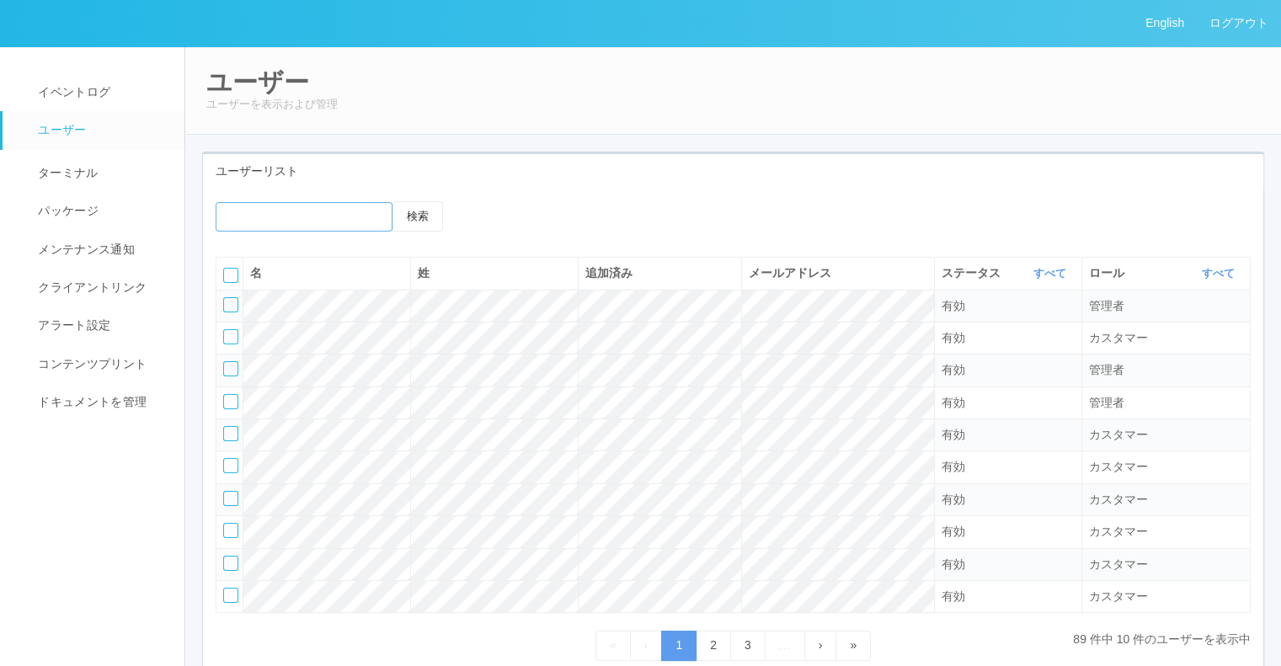
click at [336, 205] on input "emailSearch" at bounding box center [304, 216] width 177 height 29
type input "ryuichi"
click at [392, 201] on button "検索" at bounding box center [417, 216] width 51 height 30
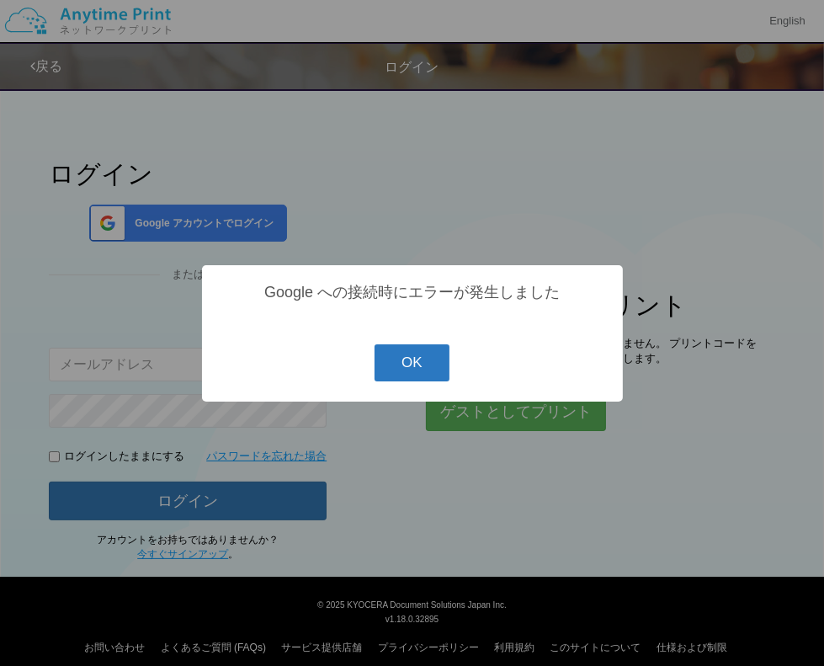
click at [414, 354] on button "OK" at bounding box center [412, 362] width 75 height 37
